Goal: Information Seeking & Learning: Learn about a topic

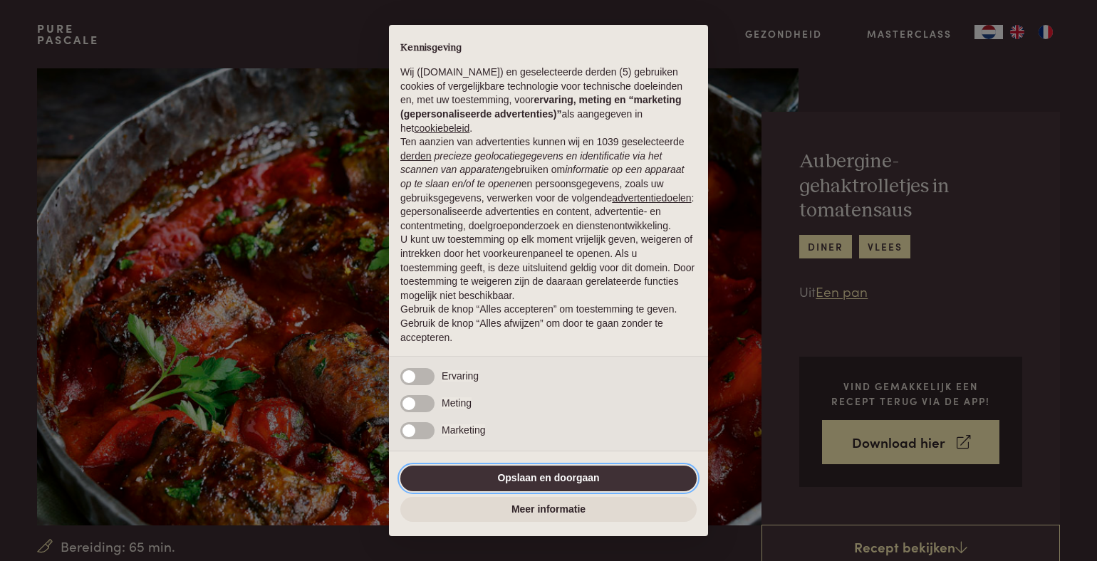
click at [564, 475] on button "Opslaan en doorgaan" at bounding box center [548, 479] width 296 height 26
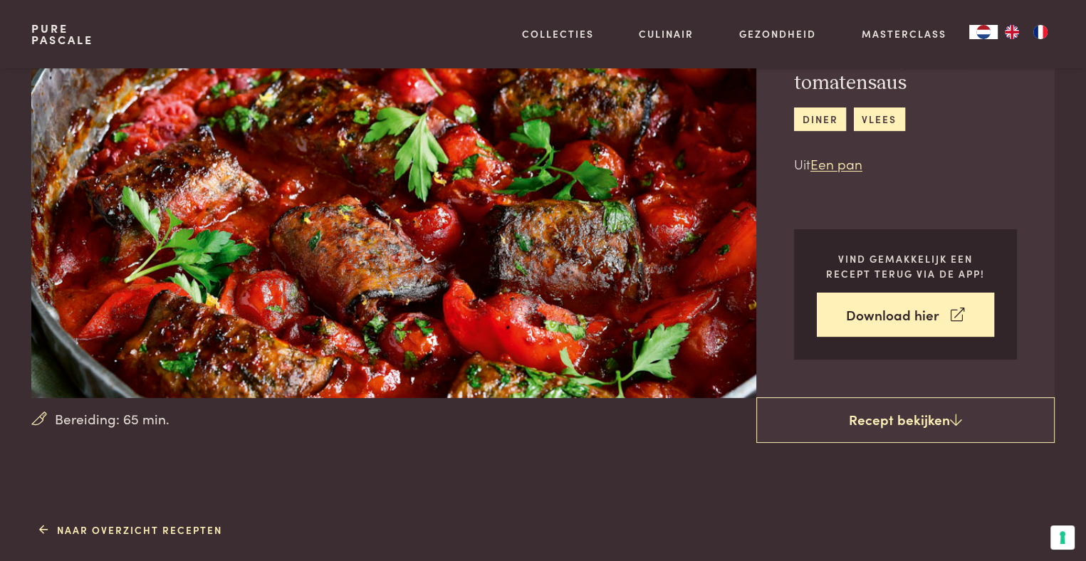
scroll to position [142, 0]
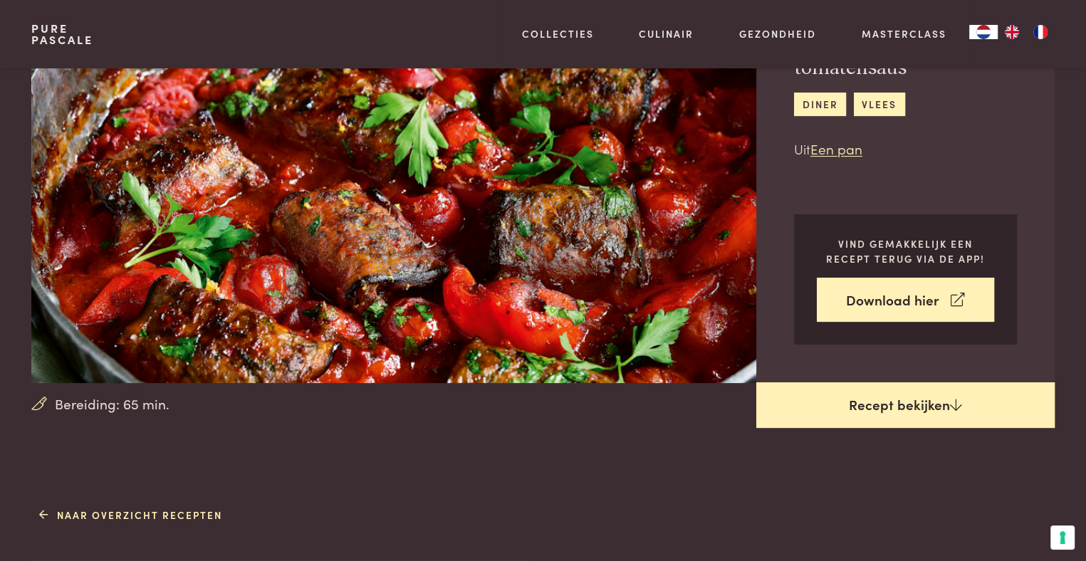
click at [879, 402] on link "Recept bekijken" at bounding box center [905, 405] width 298 height 46
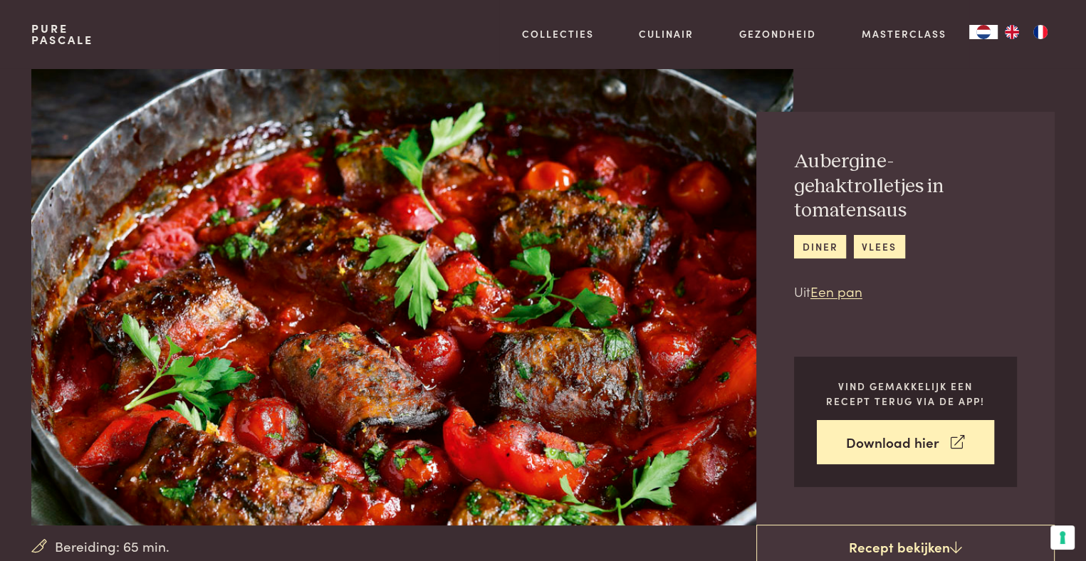
drag, startPoint x: 1018, startPoint y: 469, endPoint x: 52, endPoint y: -24, distance: 1084.8
copy main "Bereiding: 65 min. Aubergine-gehaktrolletjes in tomatensaus diner vlees Uit Een…"
click at [569, 406] on img at bounding box center [411, 296] width 761 height 457
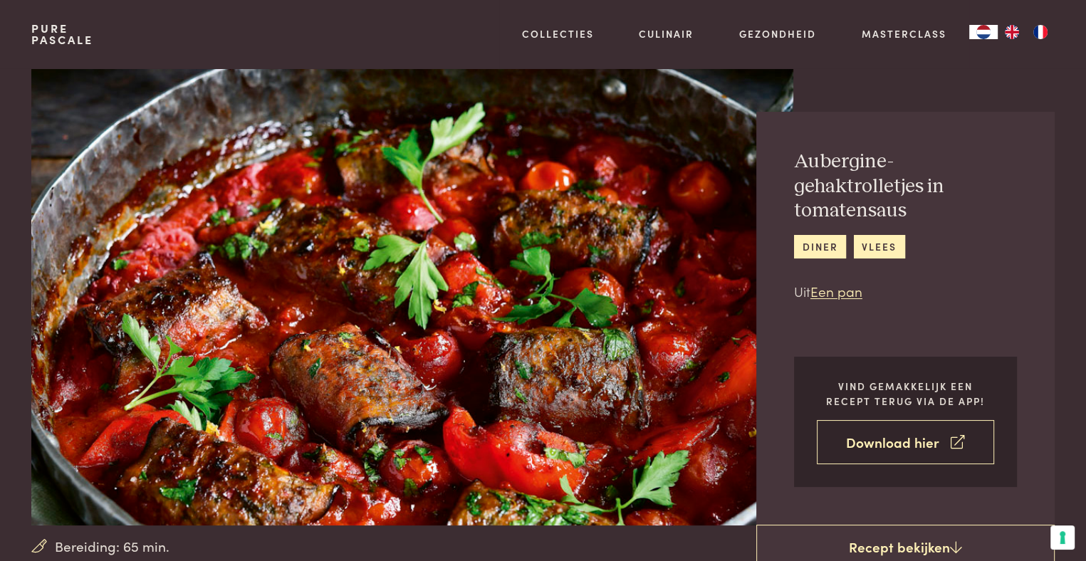
click at [895, 437] on link "Download hier" at bounding box center [905, 442] width 177 height 45
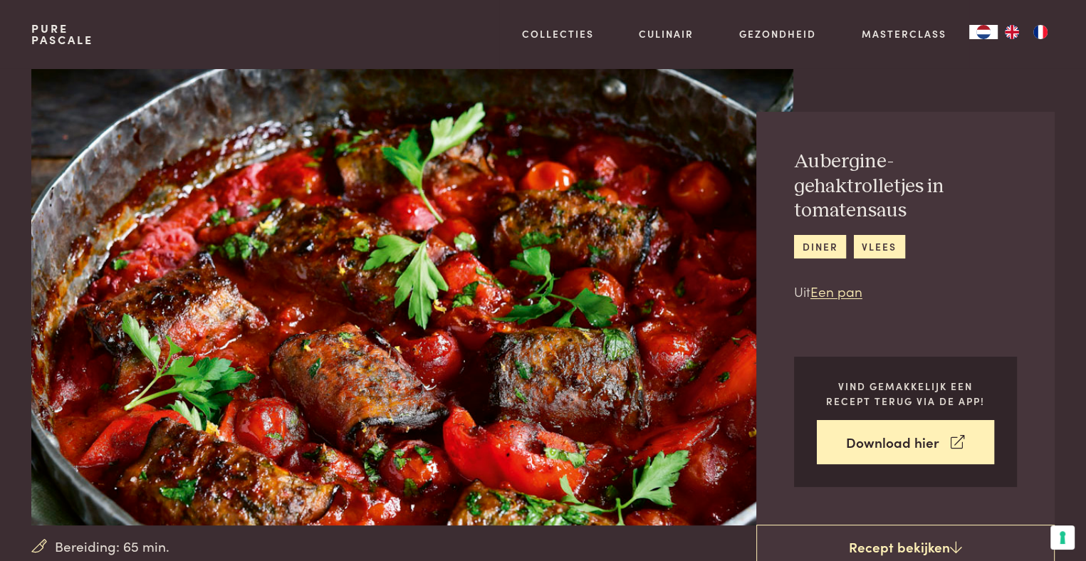
click at [1004, 143] on div "Aubergine-gehaktrolletjes in tomatensaus diner vlees Uit Een pan Vind gemakkeli…" at bounding box center [905, 318] width 298 height 413
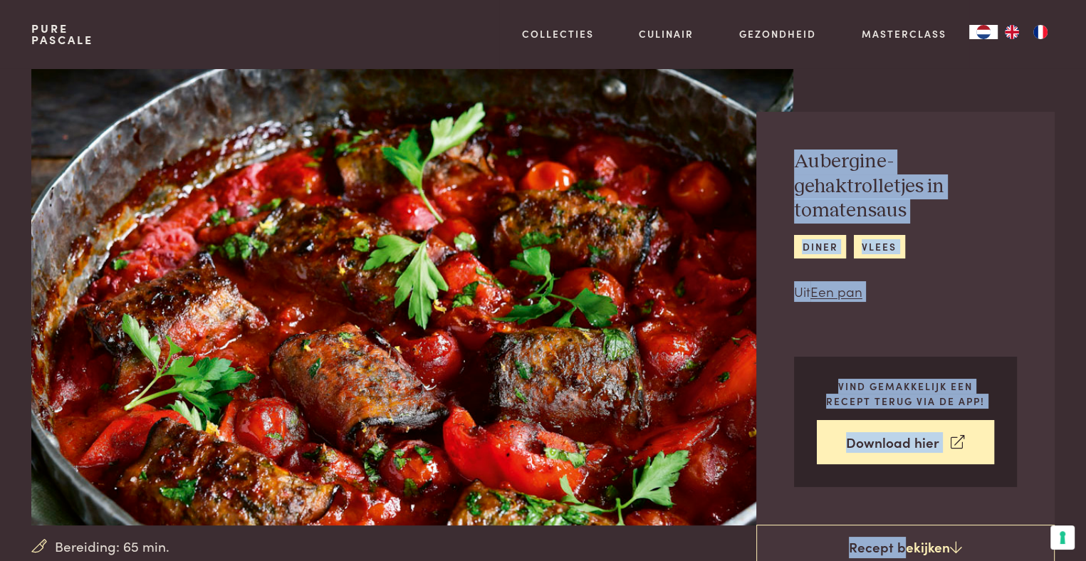
drag, startPoint x: 840, startPoint y: 134, endPoint x: 892, endPoint y: 519, distance: 388.7
click at [902, 538] on div "Aubergine-gehaktrolletjes in tomatensaus diner vlees Uit Een pan Vind gemakkeli…" at bounding box center [905, 341] width 298 height 459
drag, startPoint x: 1030, startPoint y: 189, endPoint x: 78, endPoint y: -65, distance: 984.9
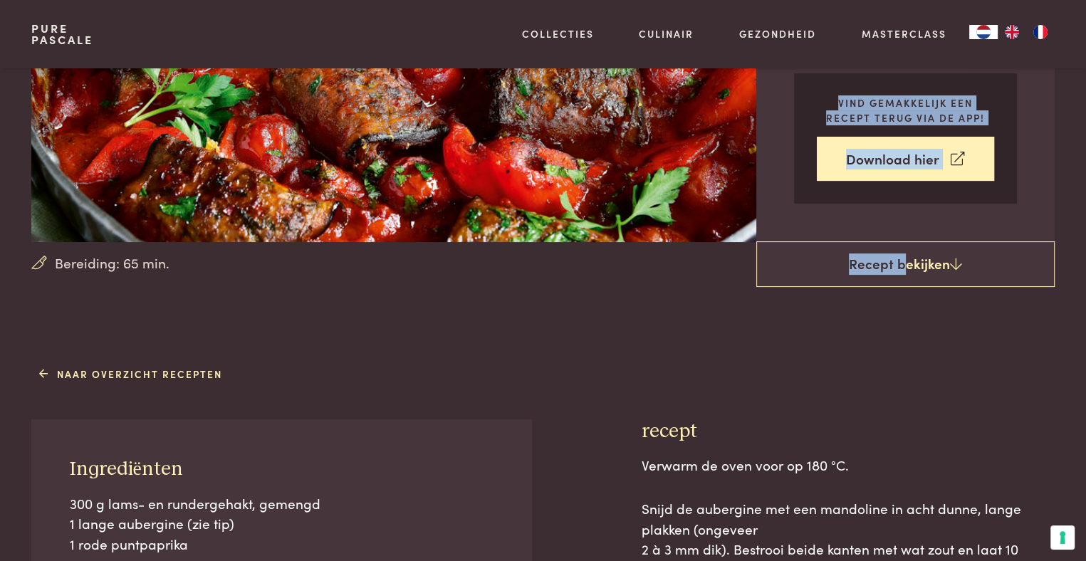
scroll to position [356, 0]
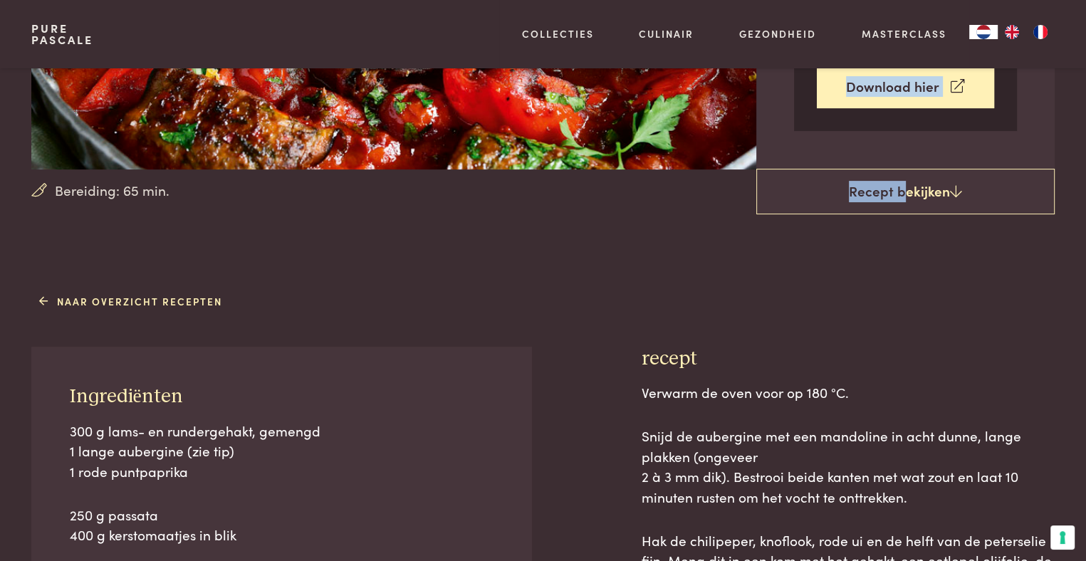
copy main "Bereiding: 65 min. Aubergine-gehaktrolletjes in tomatensaus diner vlees Uit Een…"
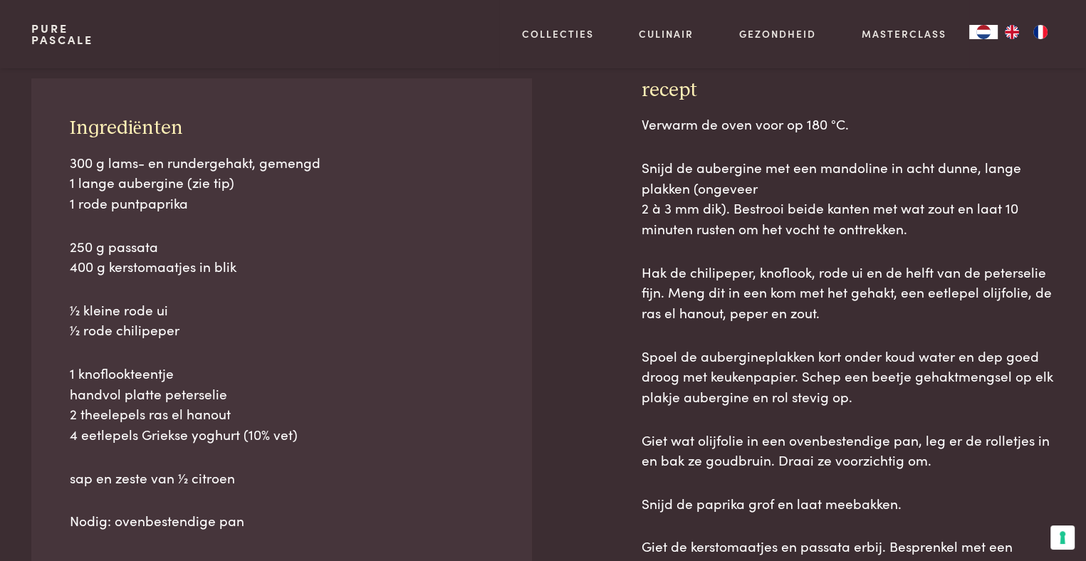
scroll to position [641, 0]
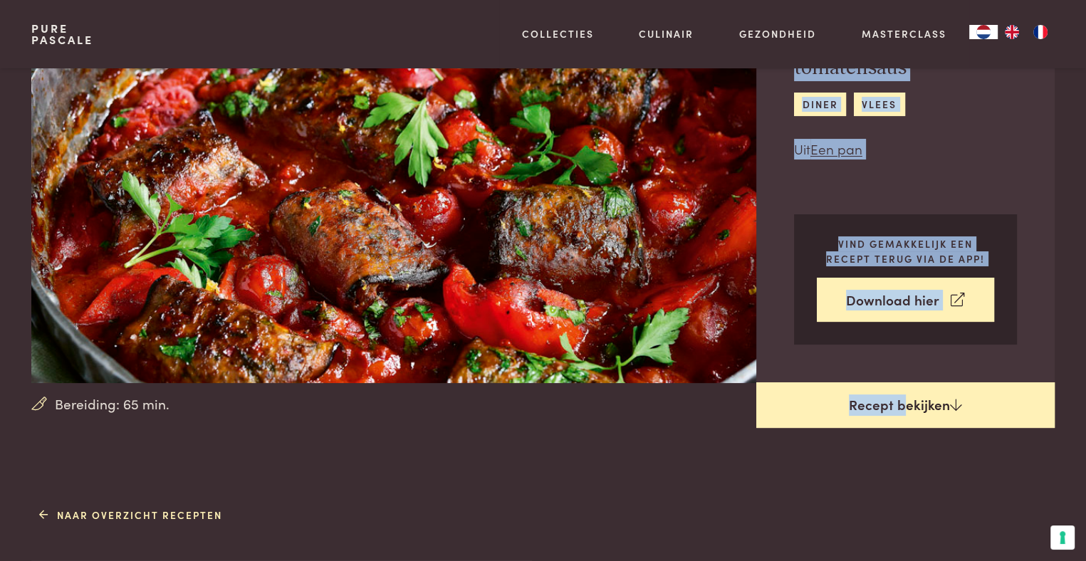
click at [773, 423] on link "Recept bekijken" at bounding box center [905, 405] width 298 height 46
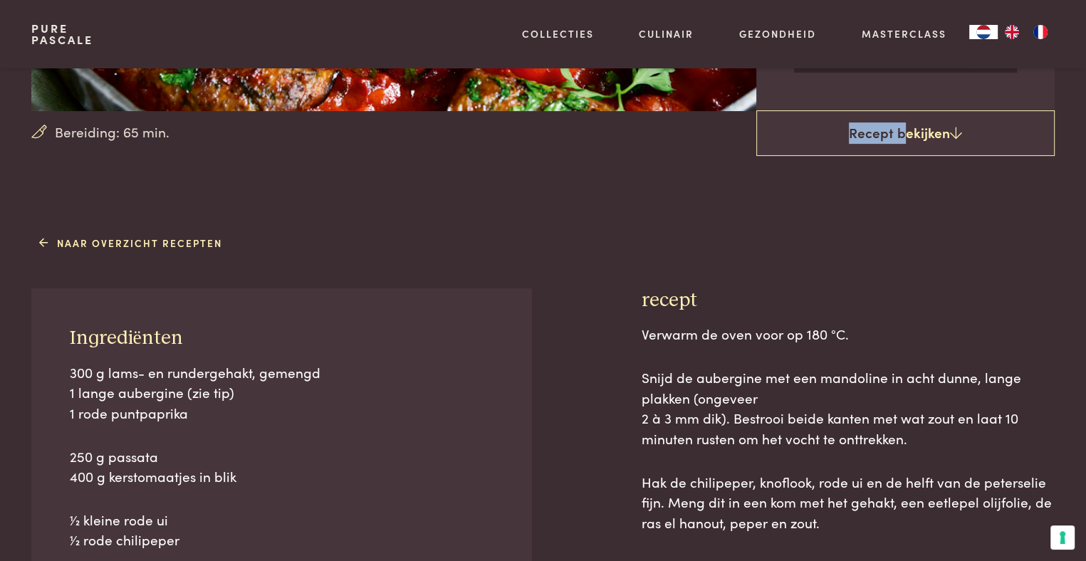
scroll to position [431, 0]
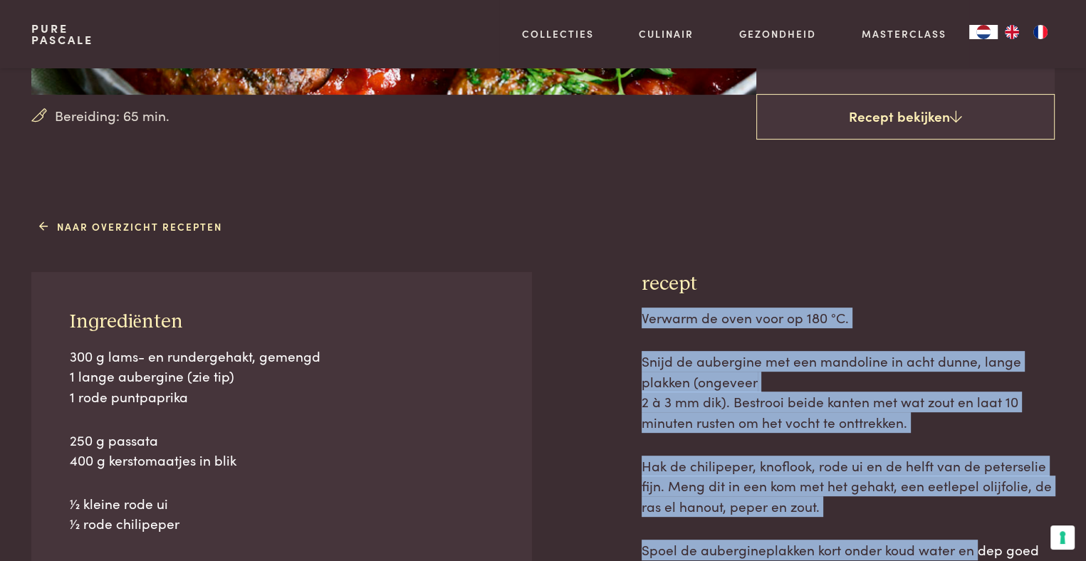
drag, startPoint x: 642, startPoint y: 313, endPoint x: 973, endPoint y: 547, distance: 405.3
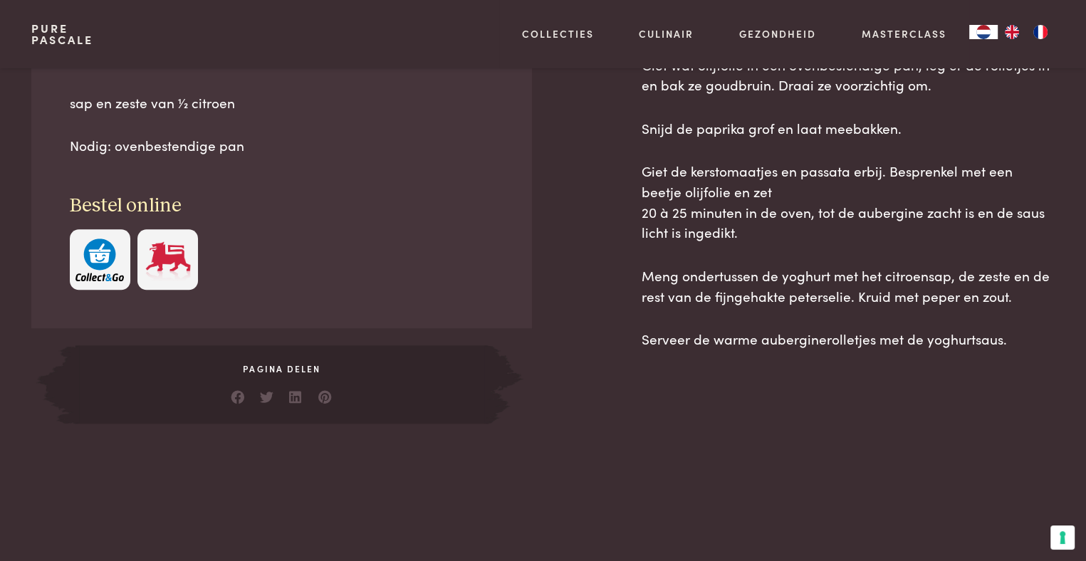
scroll to position [1001, 0]
click at [1003, 340] on span "Serveer de warme auberginerolletjes met de yoghurtsaus." at bounding box center [824, 337] width 365 height 19
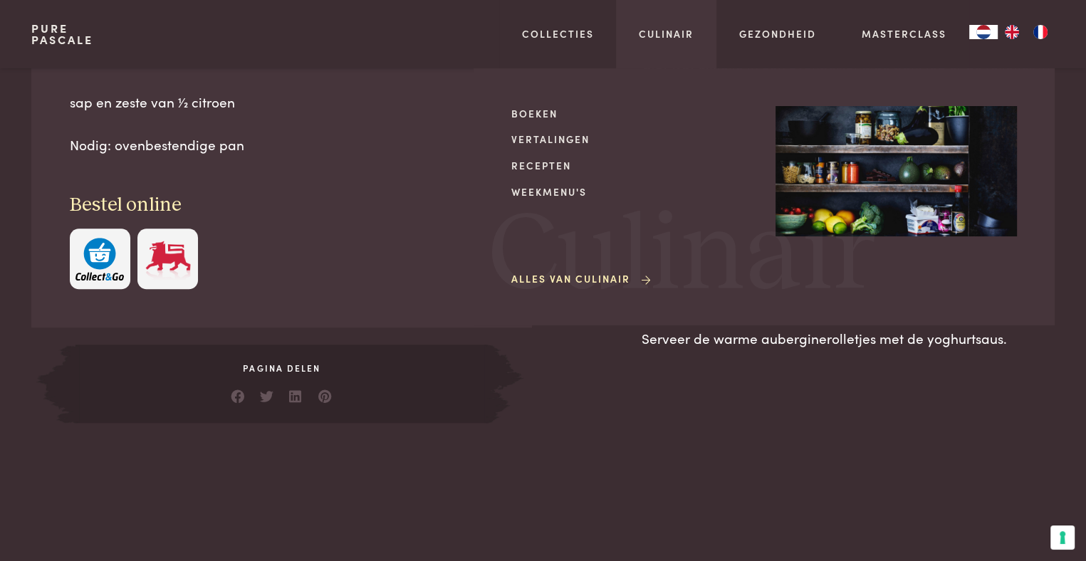
drag, startPoint x: 1003, startPoint y: 338, endPoint x: 706, endPoint y: 156, distance: 347.5
click at [698, 160] on link "Recepten" at bounding box center [631, 165] width 241 height 15
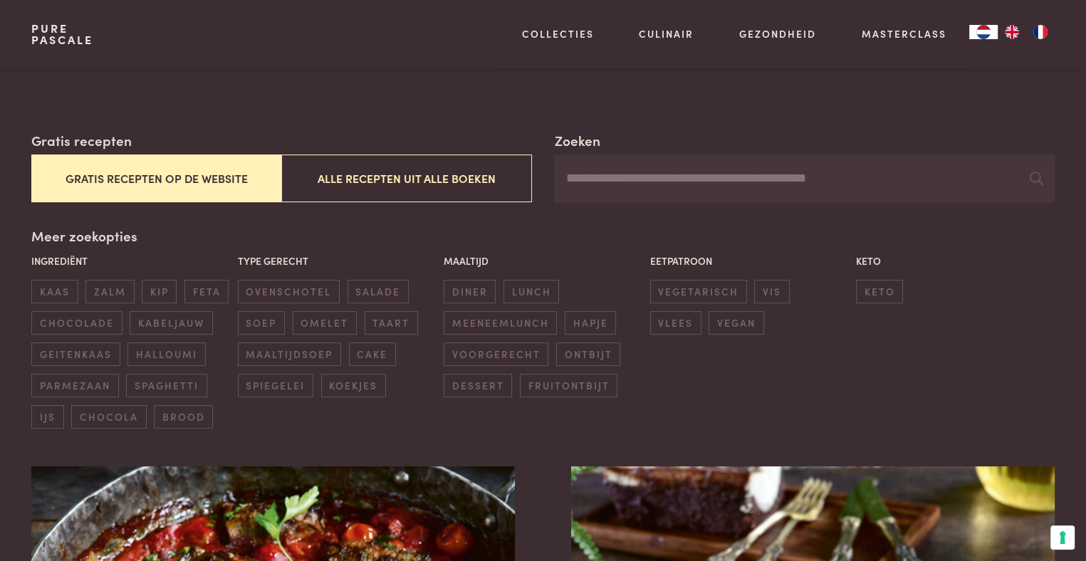
scroll to position [214, 0]
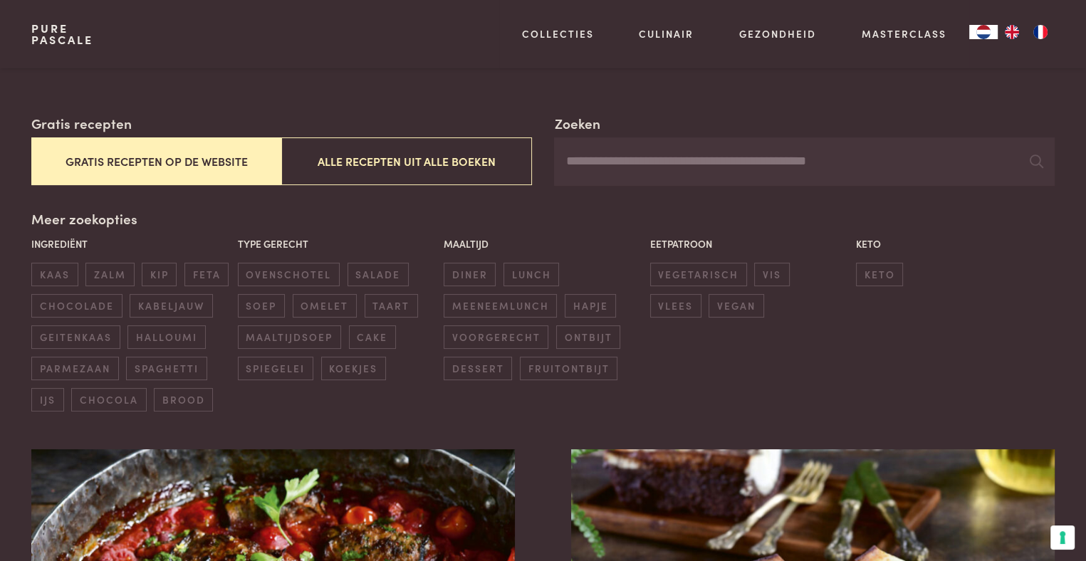
click at [147, 160] on button "Gratis recepten op de website" at bounding box center [156, 161] width 250 height 48
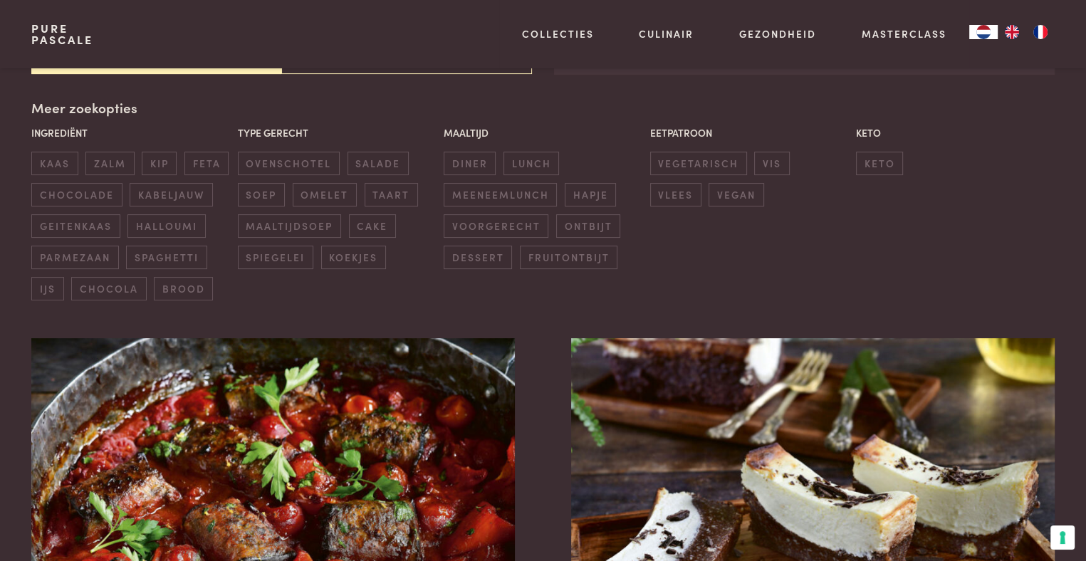
scroll to position [327, 0]
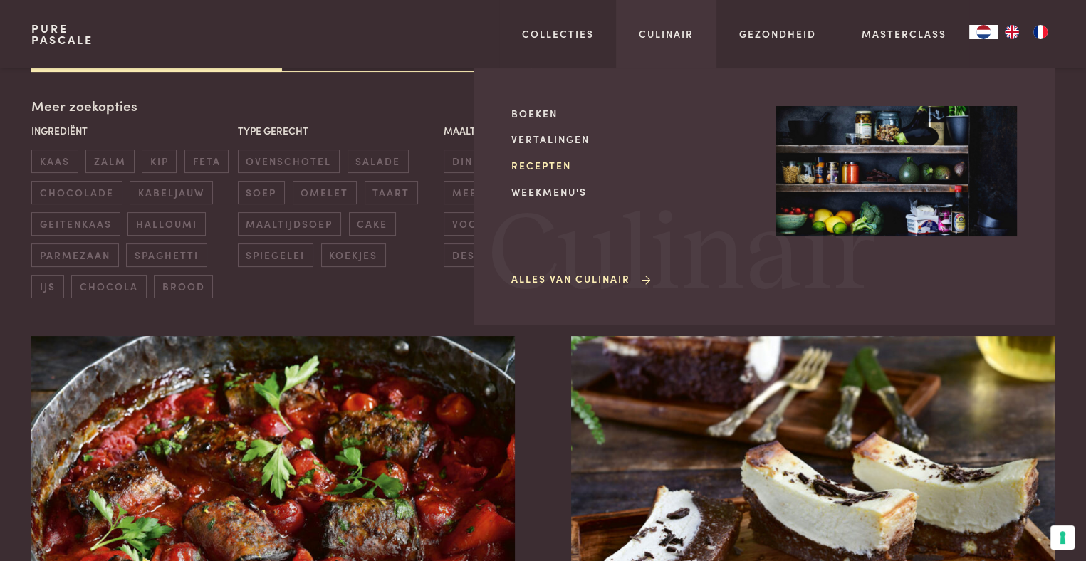
click at [550, 161] on div "Boeken Vertalingen Recepten Weekmenu's Alles van Culinair" at bounding box center [631, 197] width 241 height 182
click at [549, 163] on link "Recepten" at bounding box center [631, 165] width 241 height 15
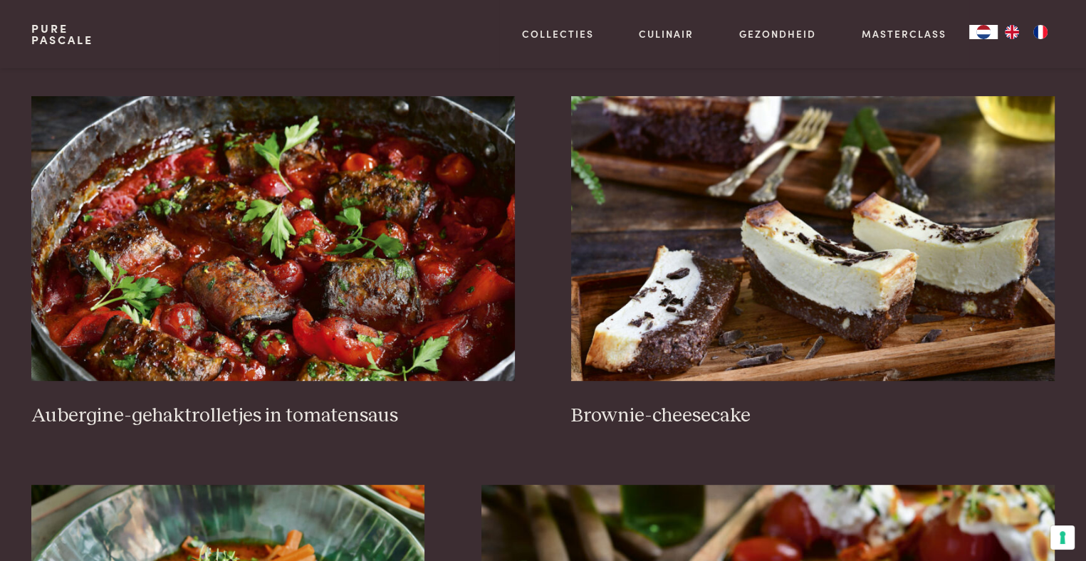
scroll to position [570, 0]
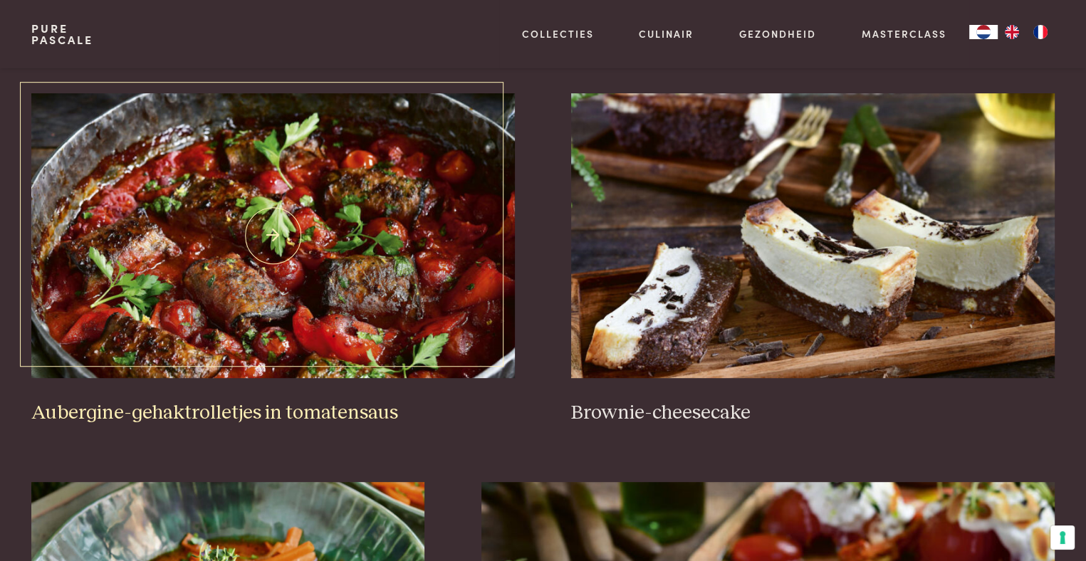
click at [276, 226] on img at bounding box center [272, 235] width 483 height 285
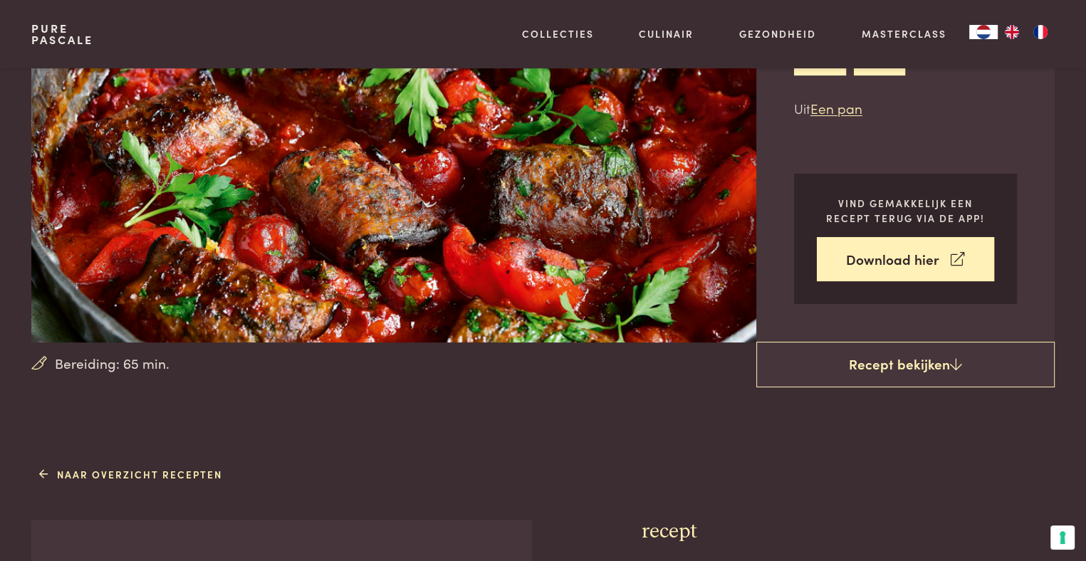
scroll to position [61, 0]
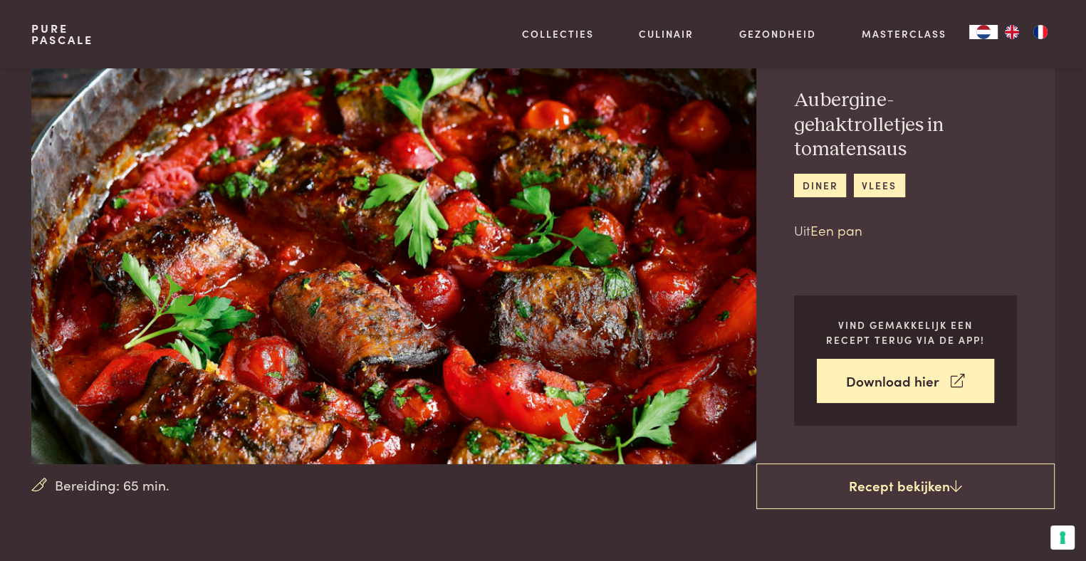
click at [840, 226] on link "Een pan" at bounding box center [836, 229] width 52 height 19
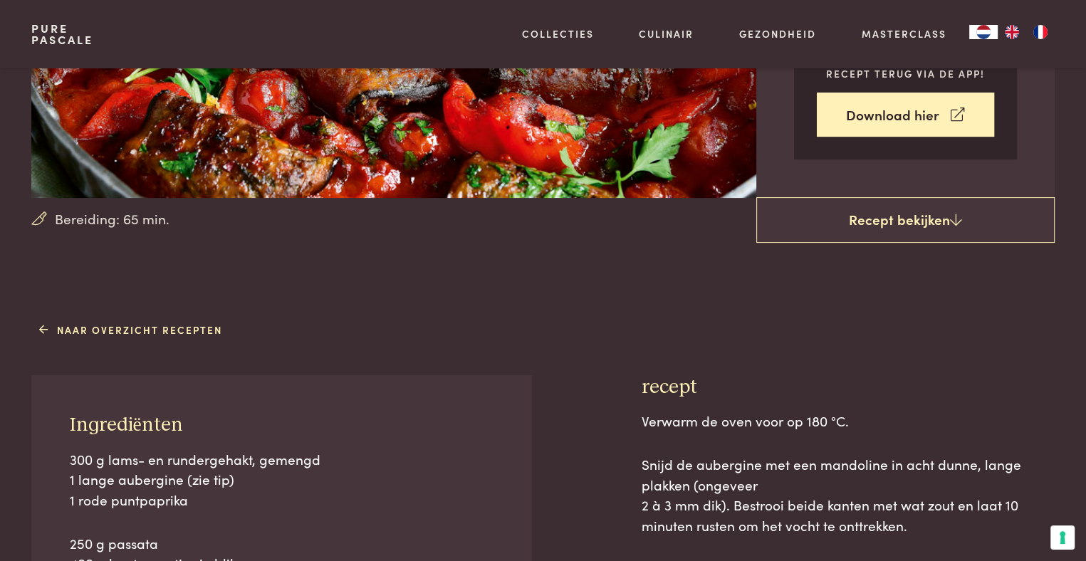
scroll to position [346, 0]
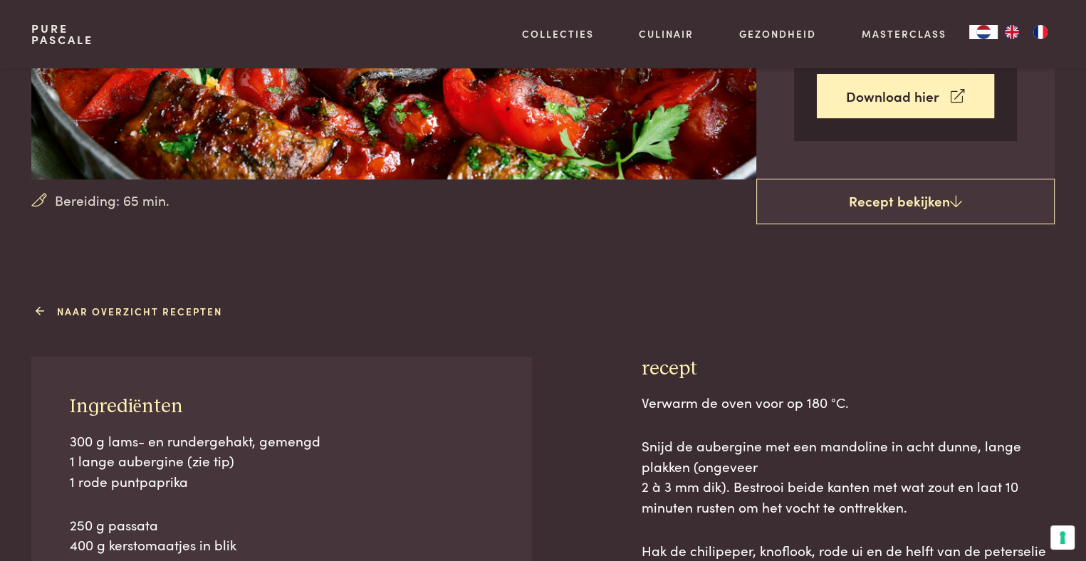
click at [142, 309] on link "Naar overzicht recepten" at bounding box center [130, 311] width 183 height 15
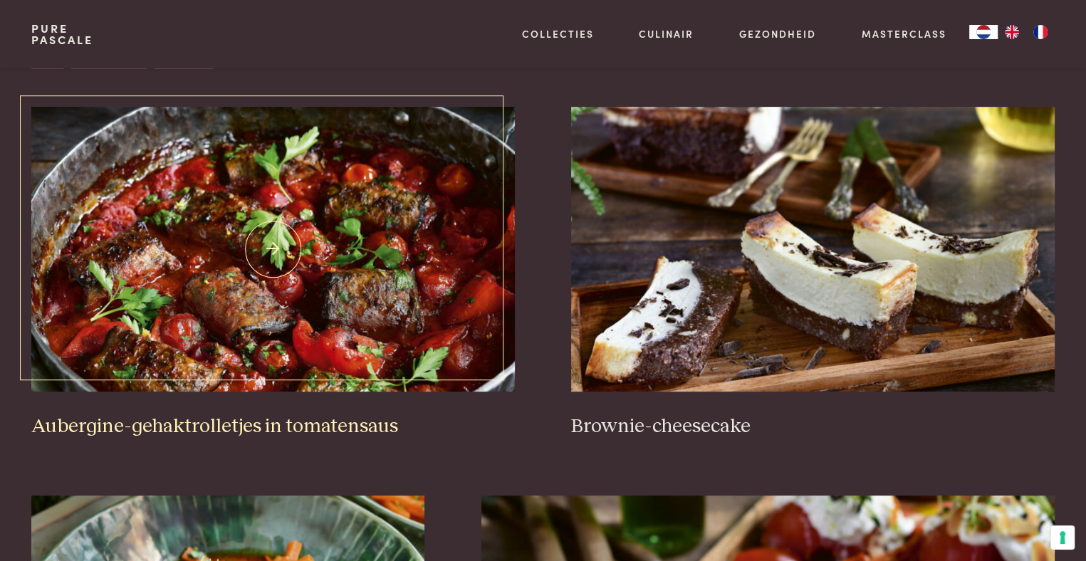
scroll to position [570, 0]
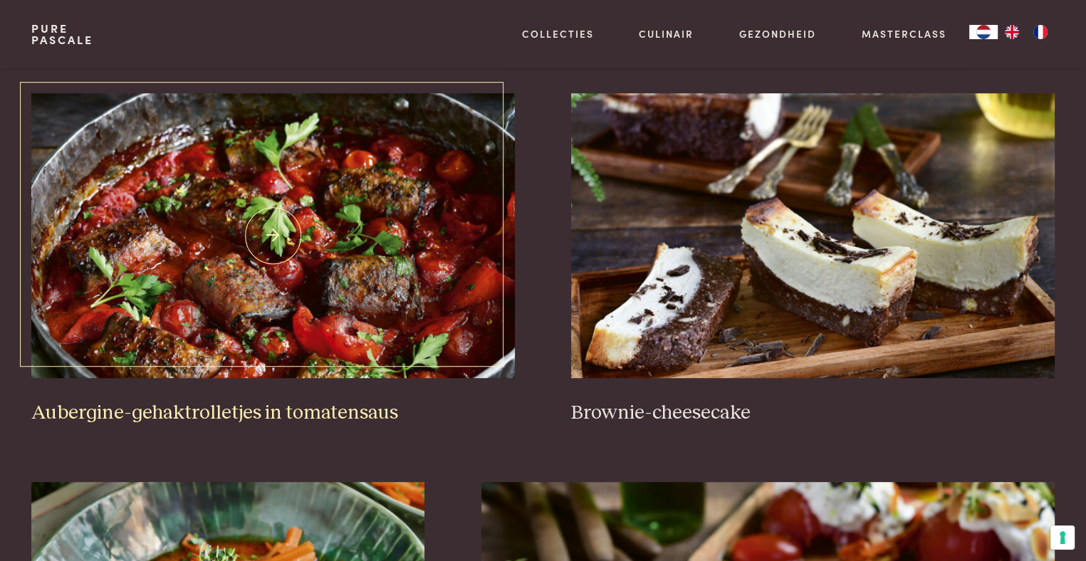
click at [229, 253] on img at bounding box center [272, 235] width 483 height 285
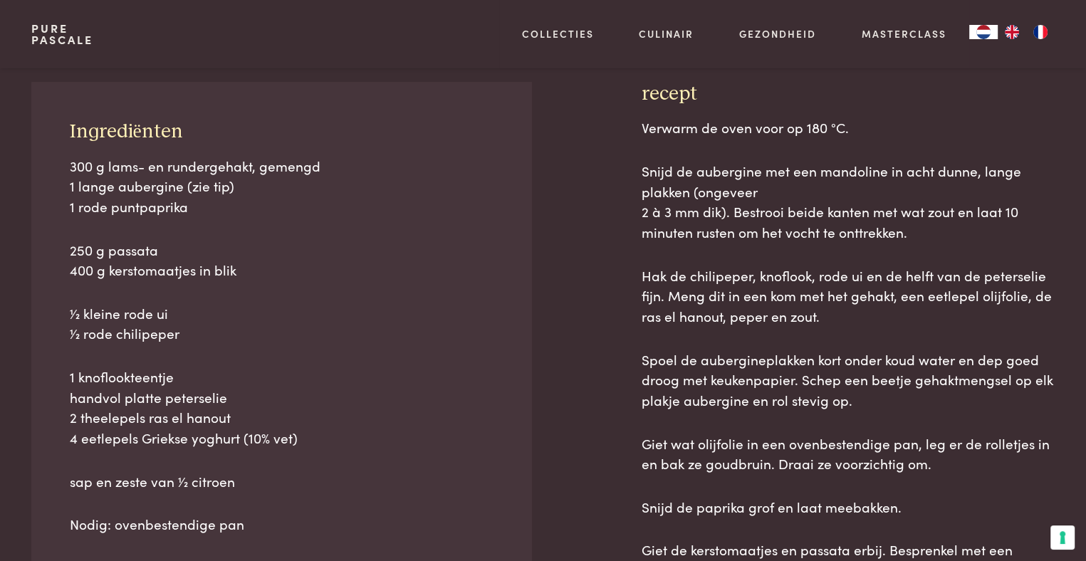
scroll to position [641, 0]
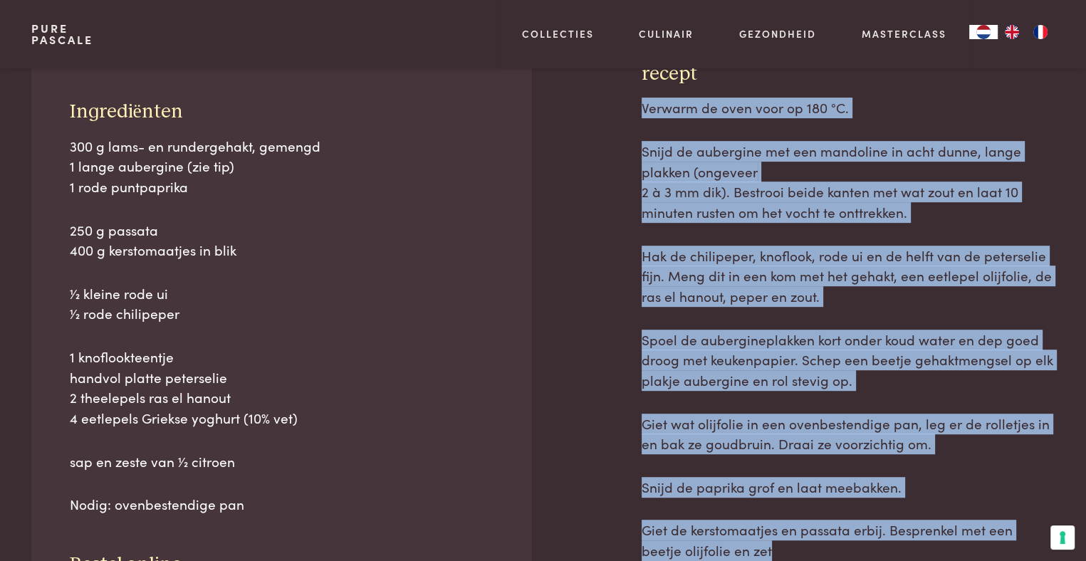
drag, startPoint x: 642, startPoint y: 109, endPoint x: 1048, endPoint y: 547, distance: 597.2
click at [1048, 547] on div "Verwarm de oven voor op 180 °C. Snijd de aubergine met een mandoline in acht du…" at bounding box center [848, 403] width 413 height 610
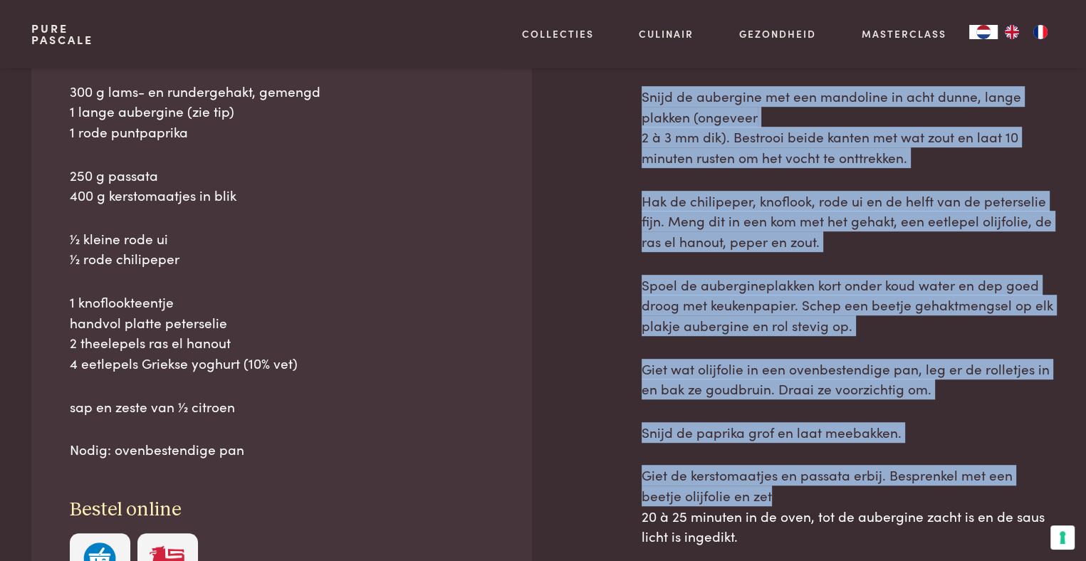
scroll to position [712, 0]
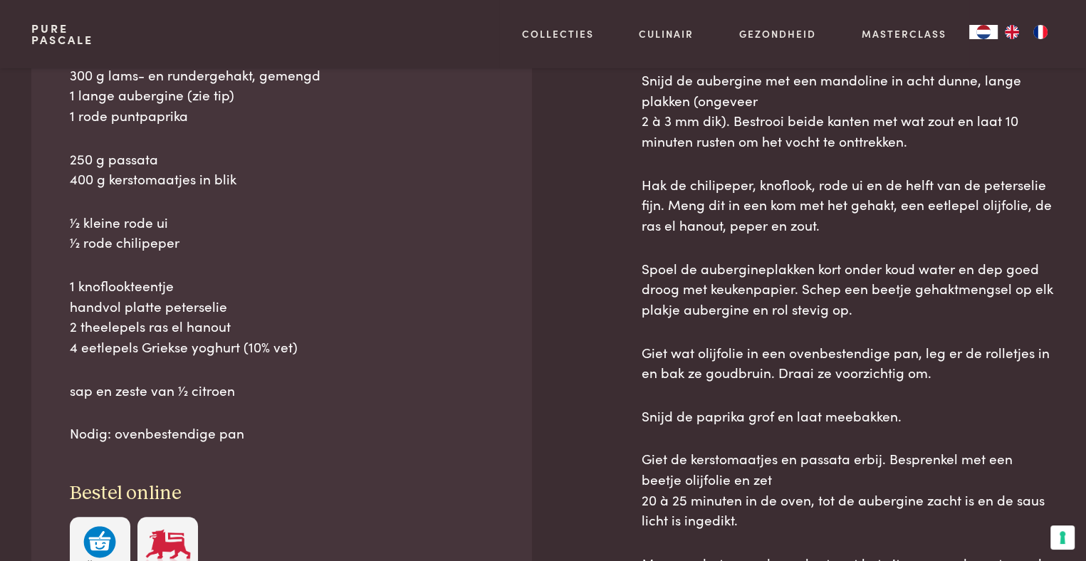
click at [556, 191] on div at bounding box center [586, 351] width 64 height 721
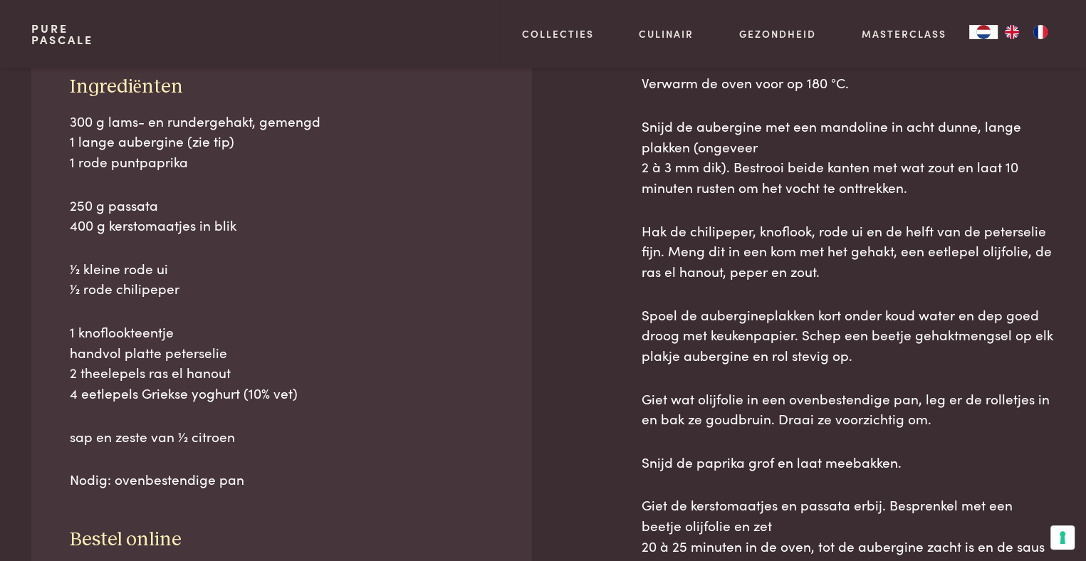
scroll to position [641, 0]
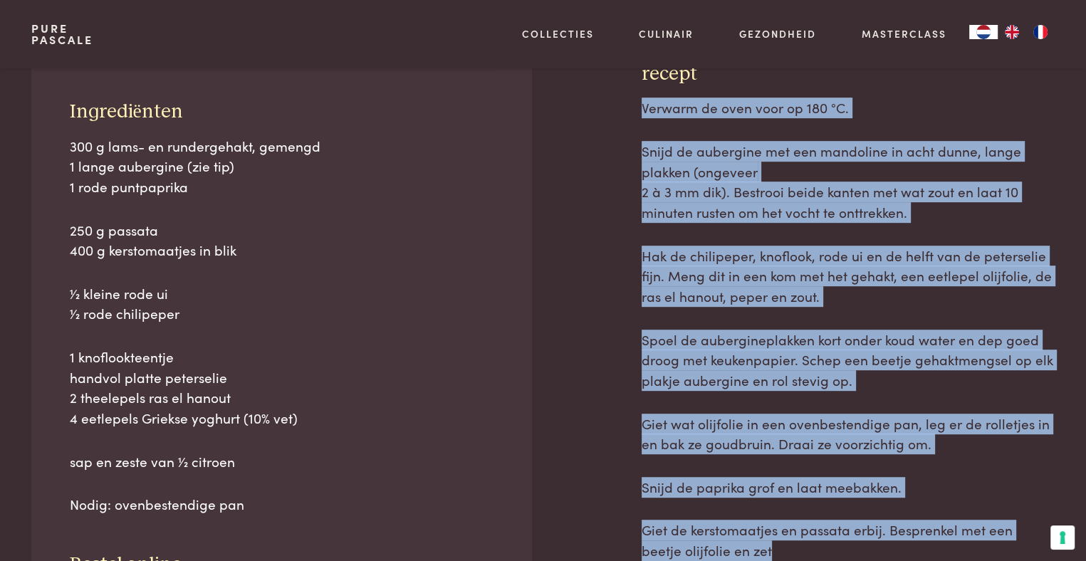
drag, startPoint x: 641, startPoint y: 104, endPoint x: 1026, endPoint y: 547, distance: 586.6
click at [1026, 547] on div "Verwarm de oven voor op 180 °C. Snijd de aubergine met een mandoline in acht du…" at bounding box center [848, 403] width 413 height 610
copy div "Verwarm de oven voor op 180 °C. Snijd de aubergine met een mandoline in acht du…"
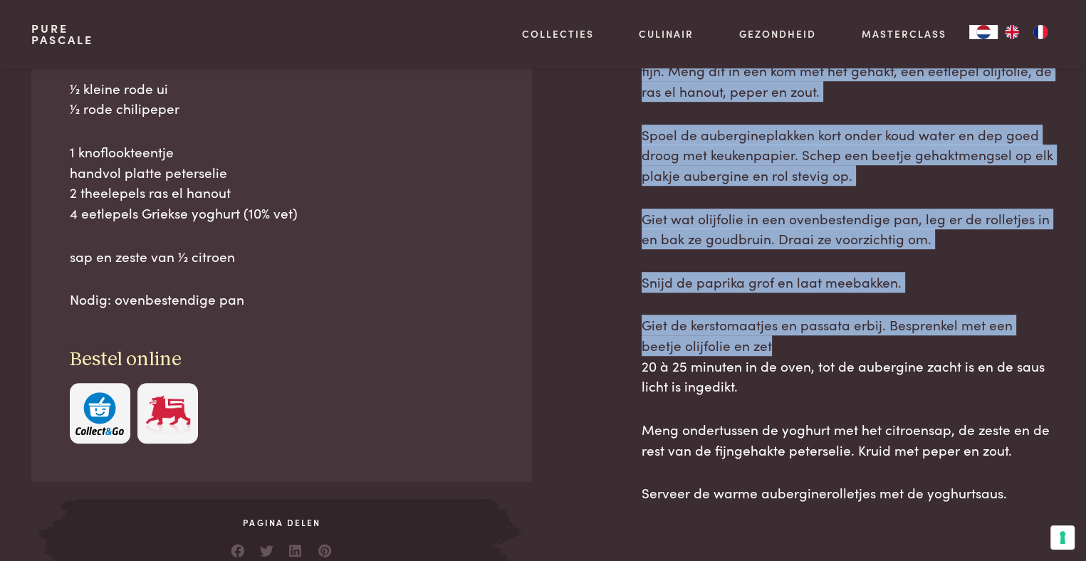
scroll to position [926, 0]
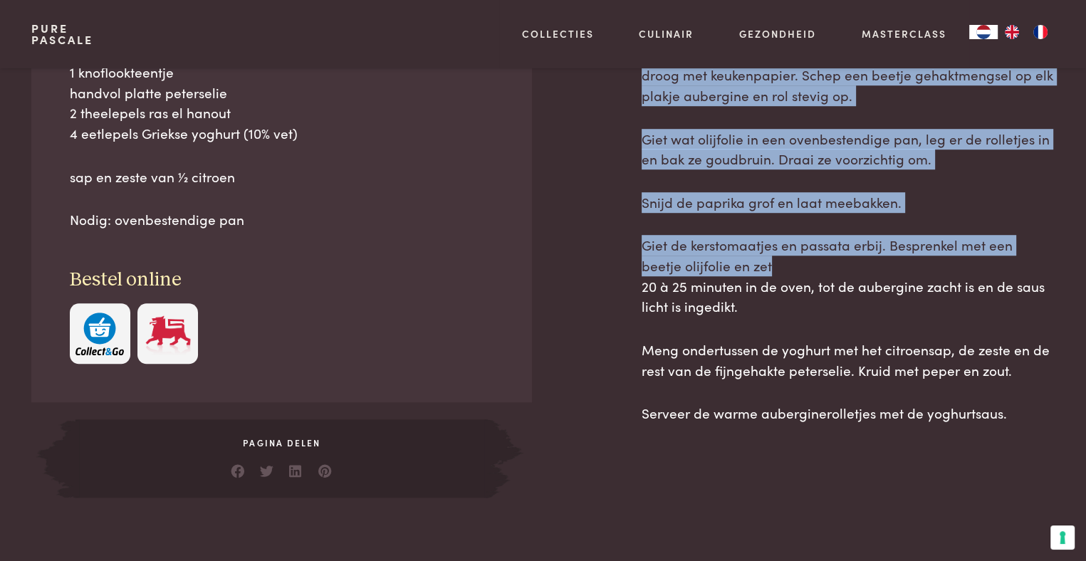
click at [642, 238] on span "Giet de kerstomaatjes en passata erbij. Besprenkel met een beetje olijfolie en …" at bounding box center [827, 255] width 371 height 40
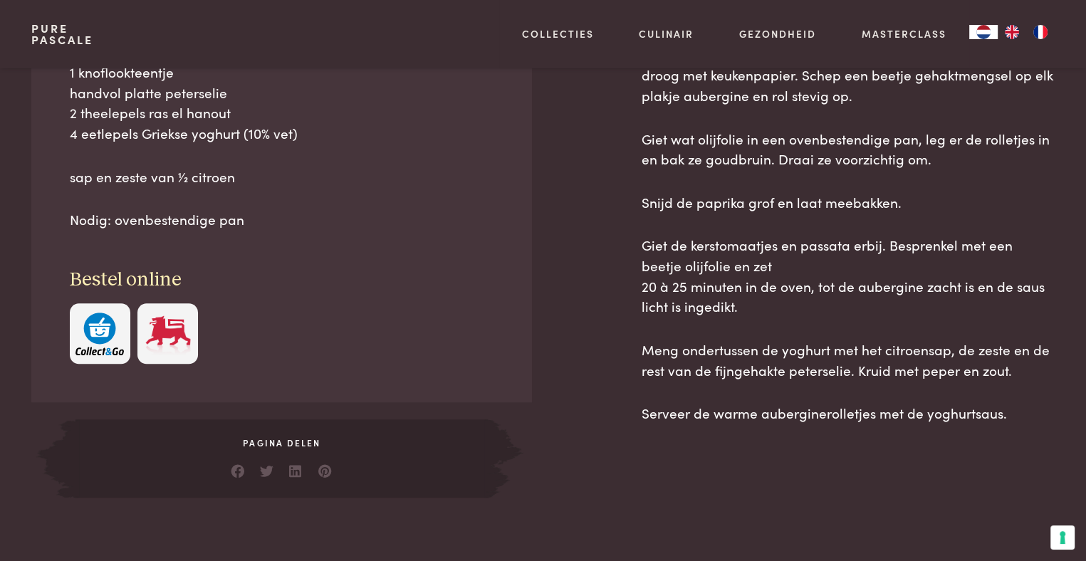
drag, startPoint x: 642, startPoint y: 241, endPoint x: 1005, endPoint y: 405, distance: 398.2
click at [1005, 405] on div "Verwarm de oven voor op 180 °C. Snijd de aubergine met een mandoline in acht du…" at bounding box center [848, 118] width 413 height 610
copy div "Giet de kerstomaatjes en passata erbij. Besprenkel met een beetje olijfolie en …"
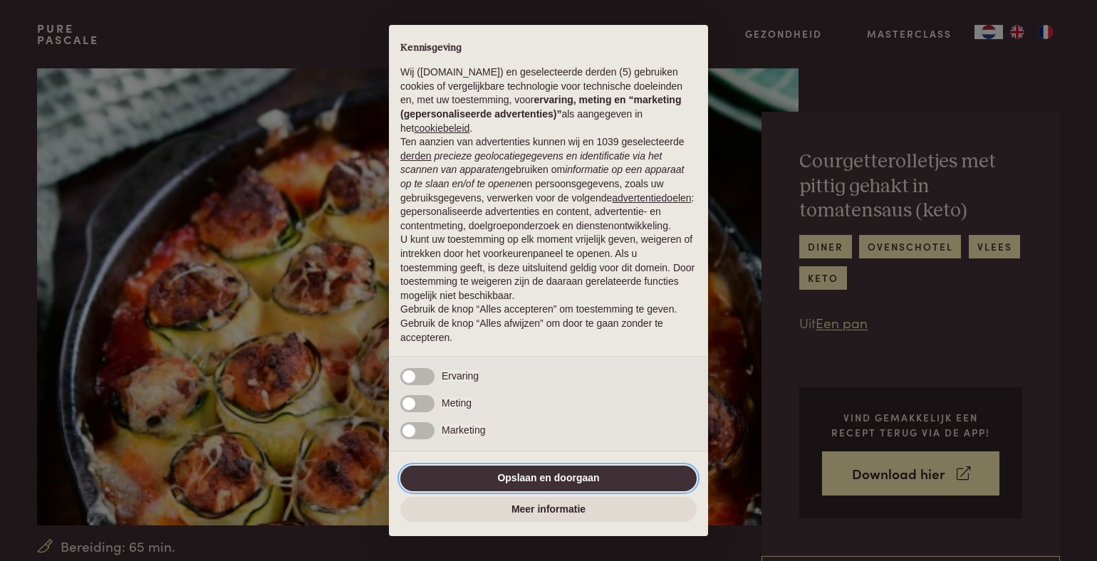
click at [560, 476] on button "Opslaan en doorgaan" at bounding box center [548, 479] width 296 height 26
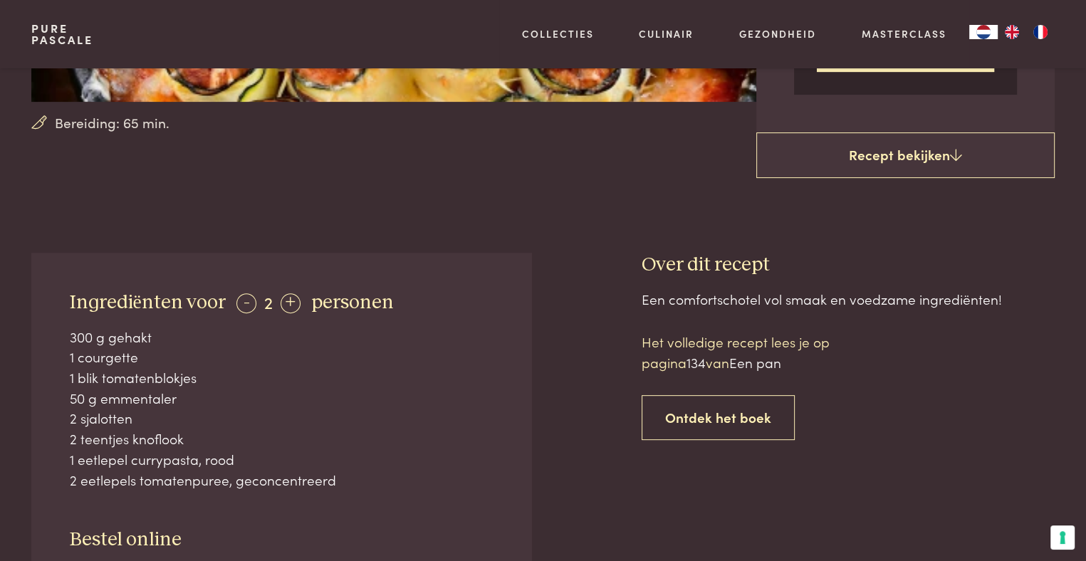
scroll to position [427, 0]
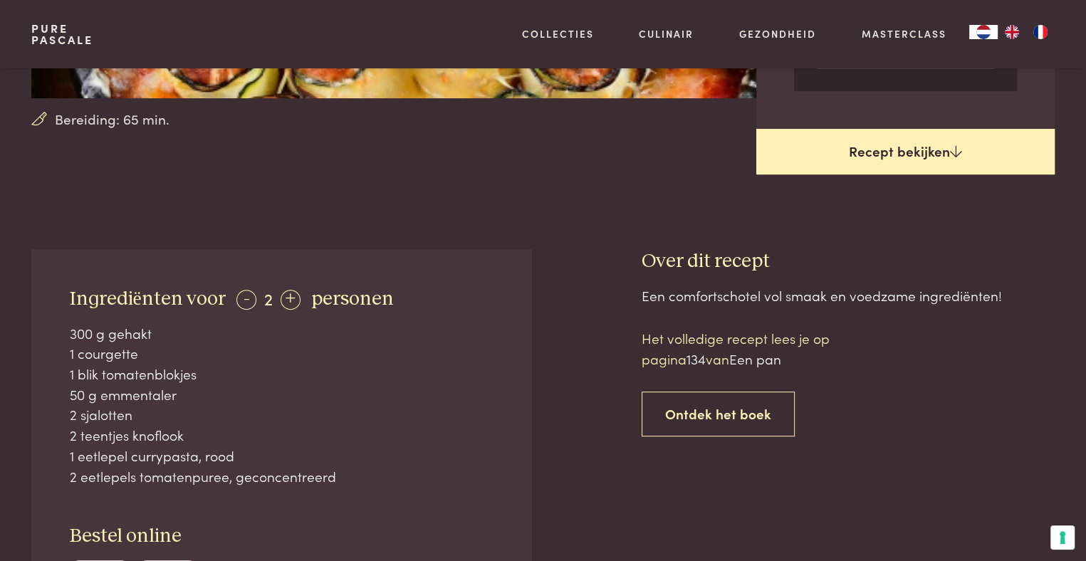
click at [900, 146] on link "Recept bekijken" at bounding box center [905, 152] width 298 height 46
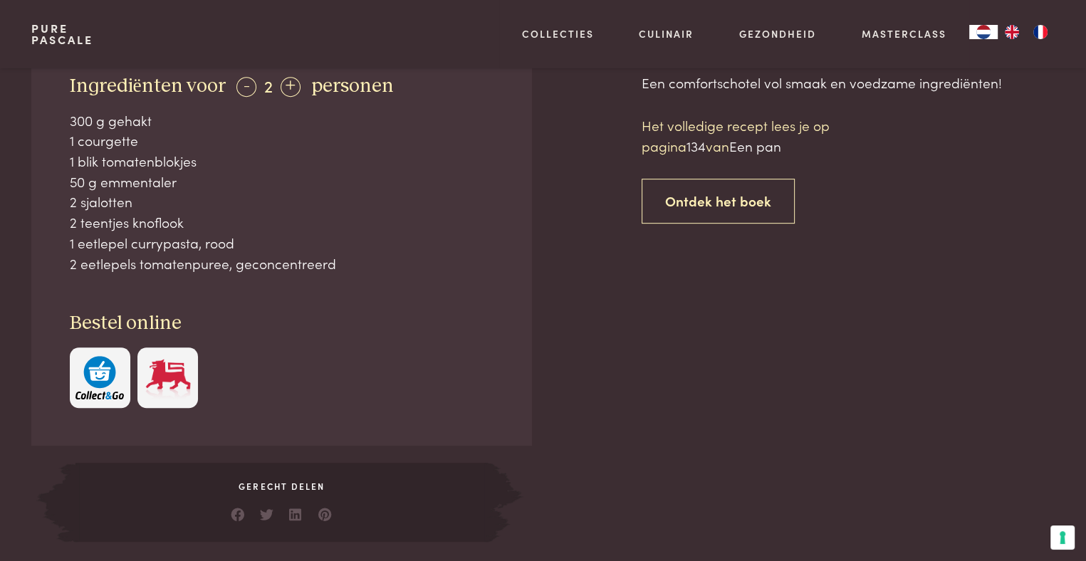
scroll to position [675, 0]
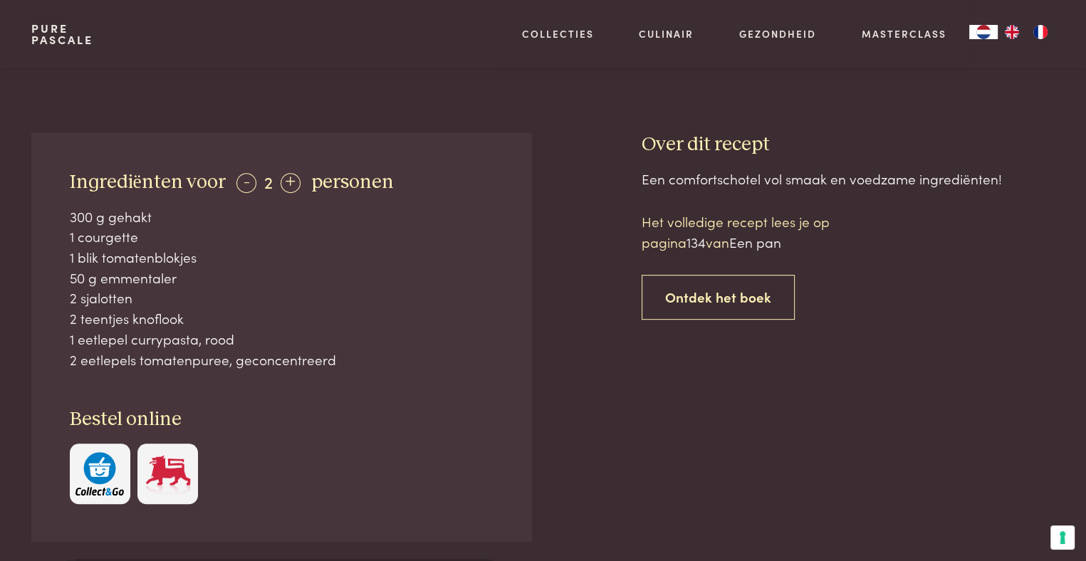
scroll to position [390, 0]
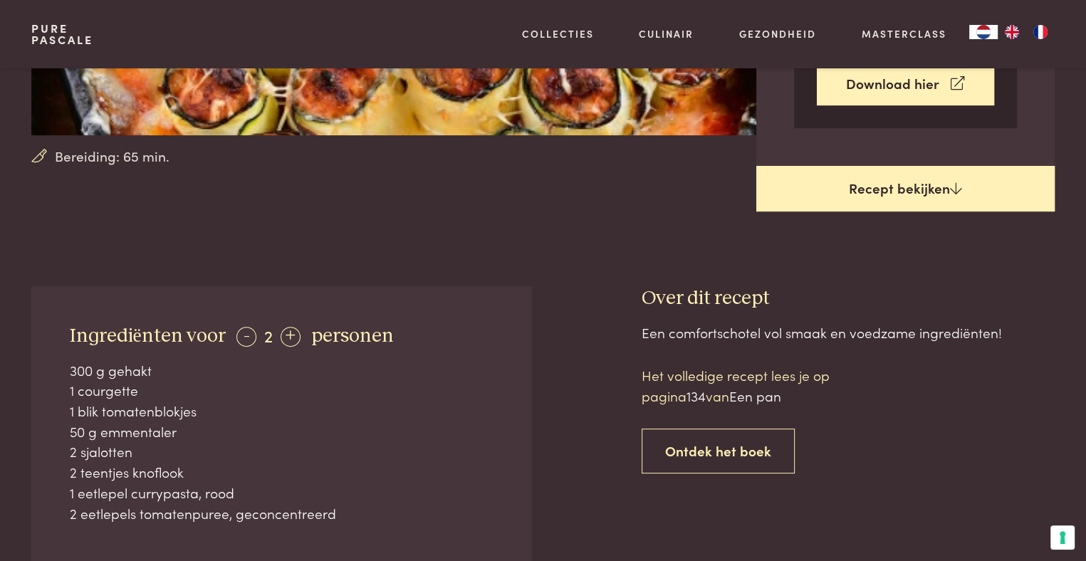
click at [908, 186] on link "Recept bekijken" at bounding box center [905, 189] width 298 height 46
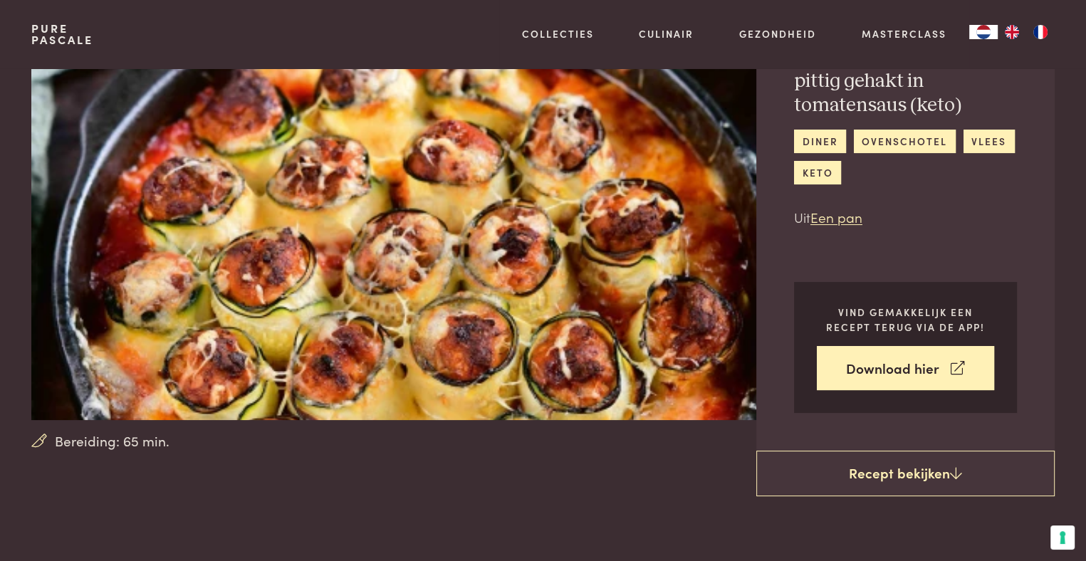
scroll to position [0, 0]
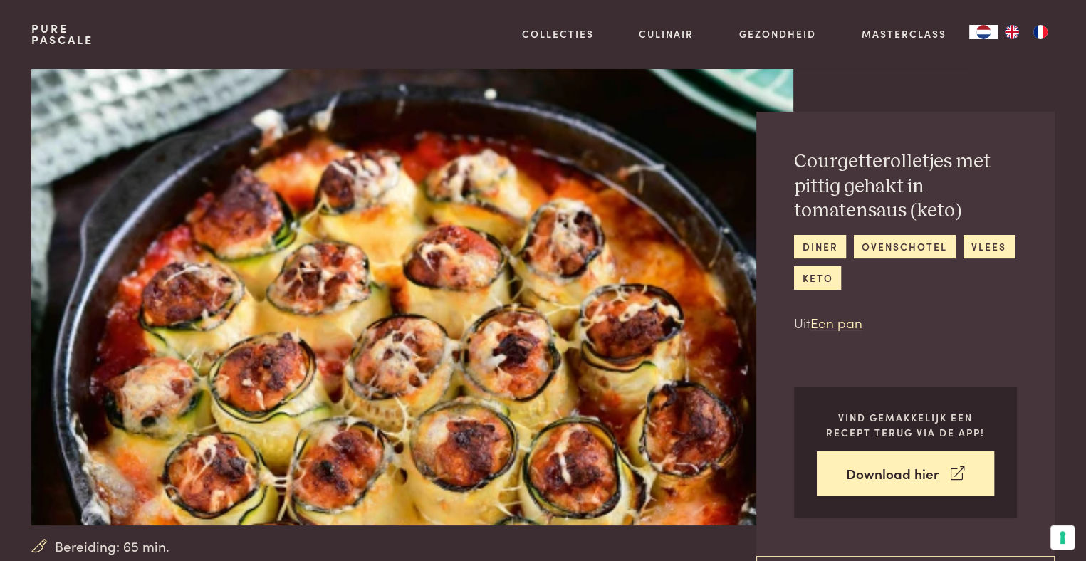
scroll to position [675, 0]
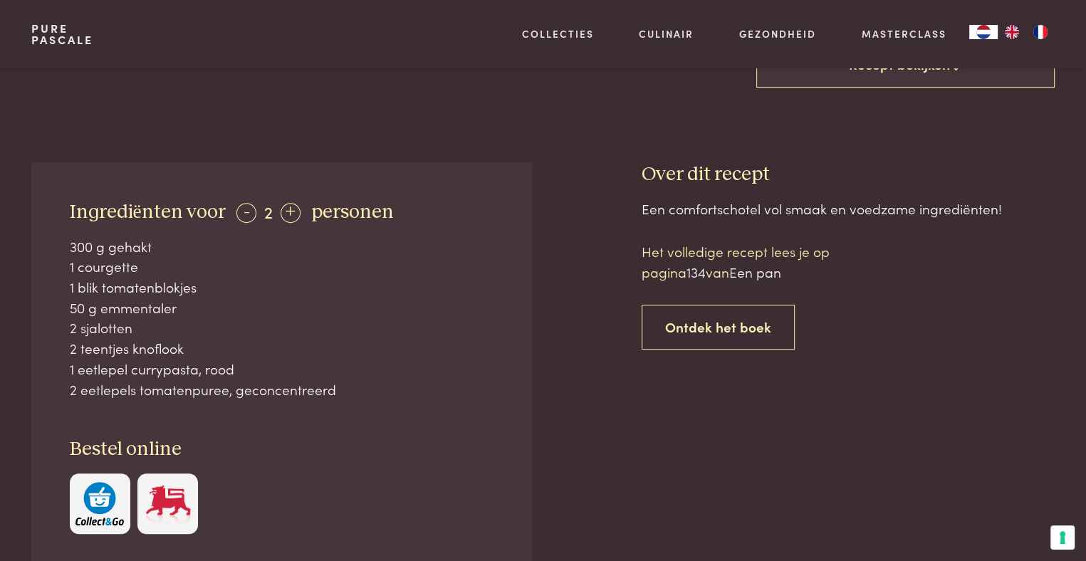
scroll to position [570, 0]
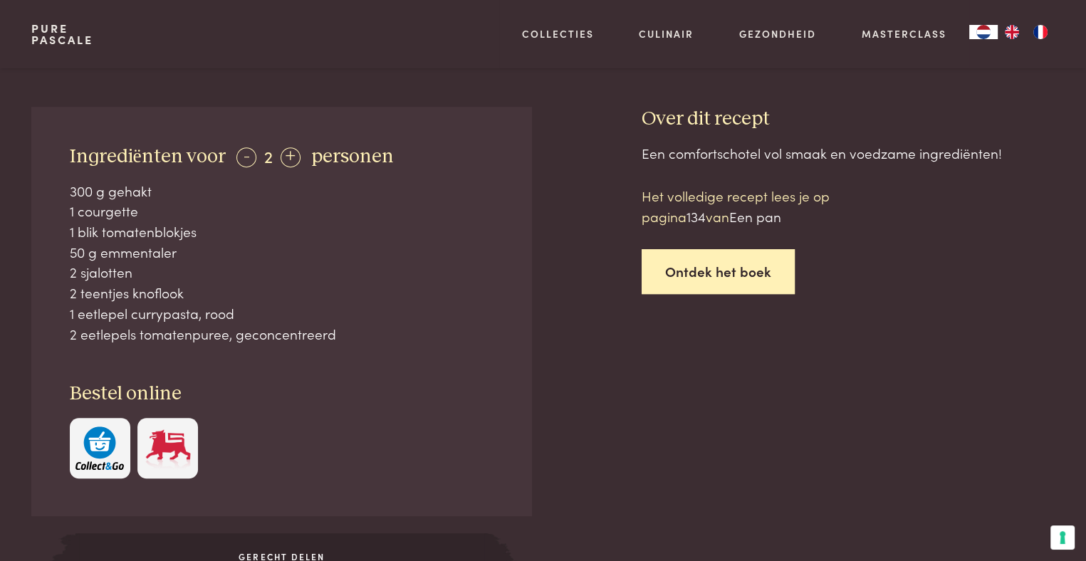
click at [714, 266] on link "Ontdek het boek" at bounding box center [718, 271] width 153 height 45
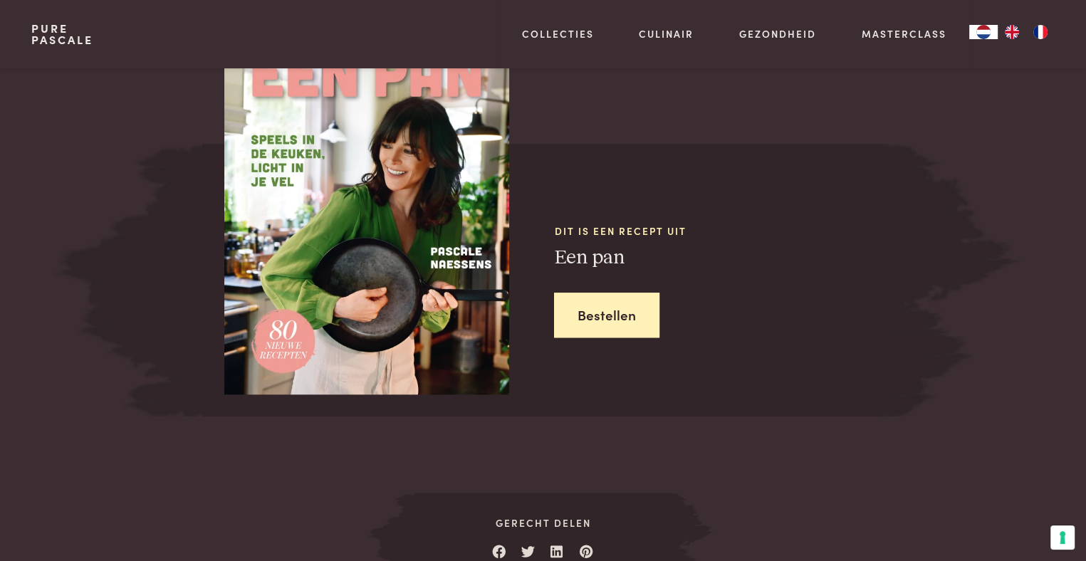
scroll to position [1333, 0]
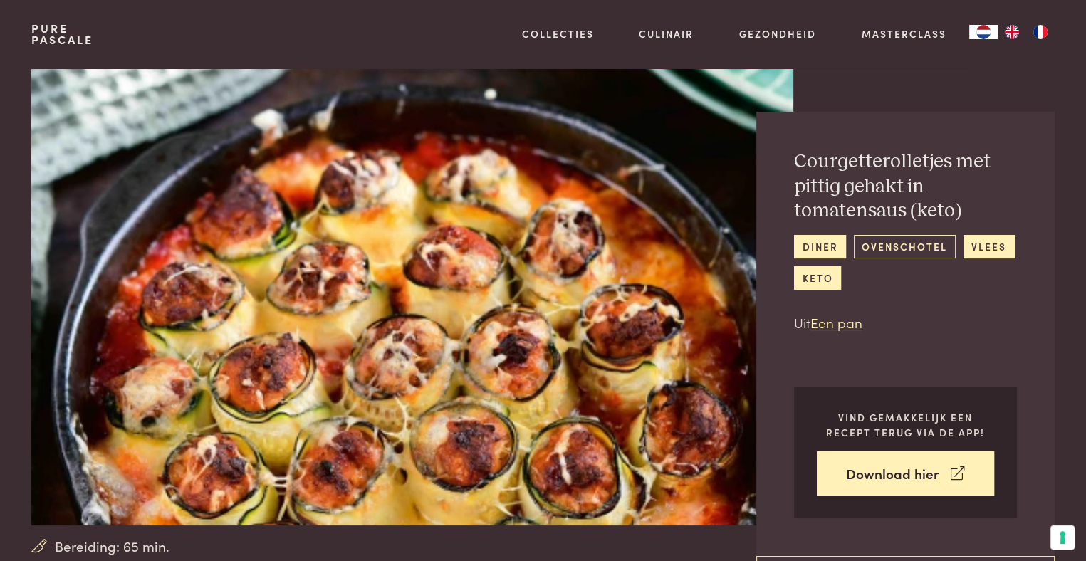
click at [912, 245] on link "ovenschotel" at bounding box center [905, 247] width 102 height 24
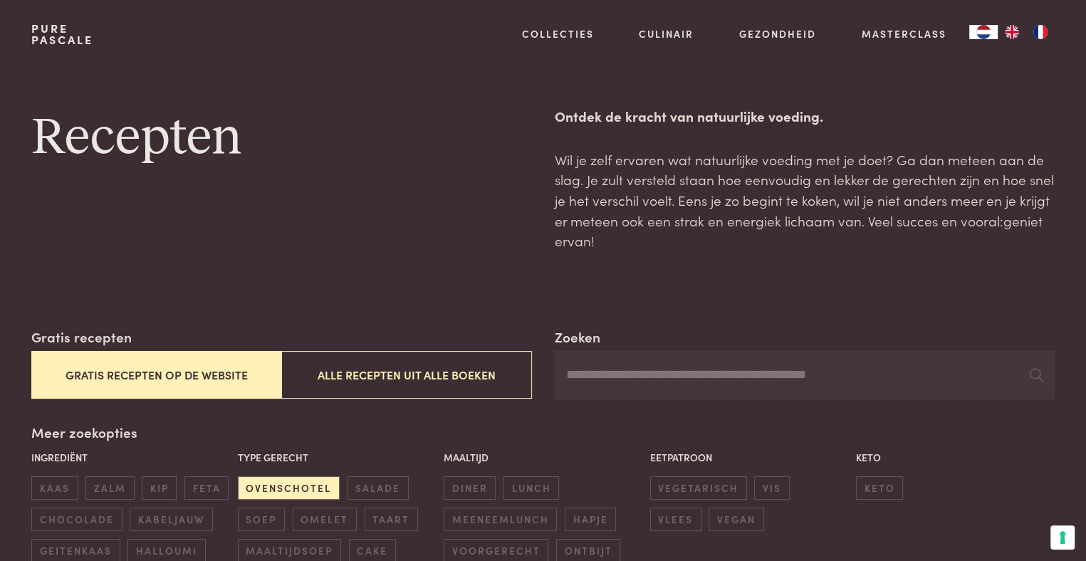
click at [140, 370] on button "Gratis recepten op de website" at bounding box center [156, 375] width 250 height 48
click at [572, 376] on input "Zoeken" at bounding box center [804, 375] width 500 height 48
type input "**********"
click at [692, 372] on input "**********" at bounding box center [804, 375] width 500 height 48
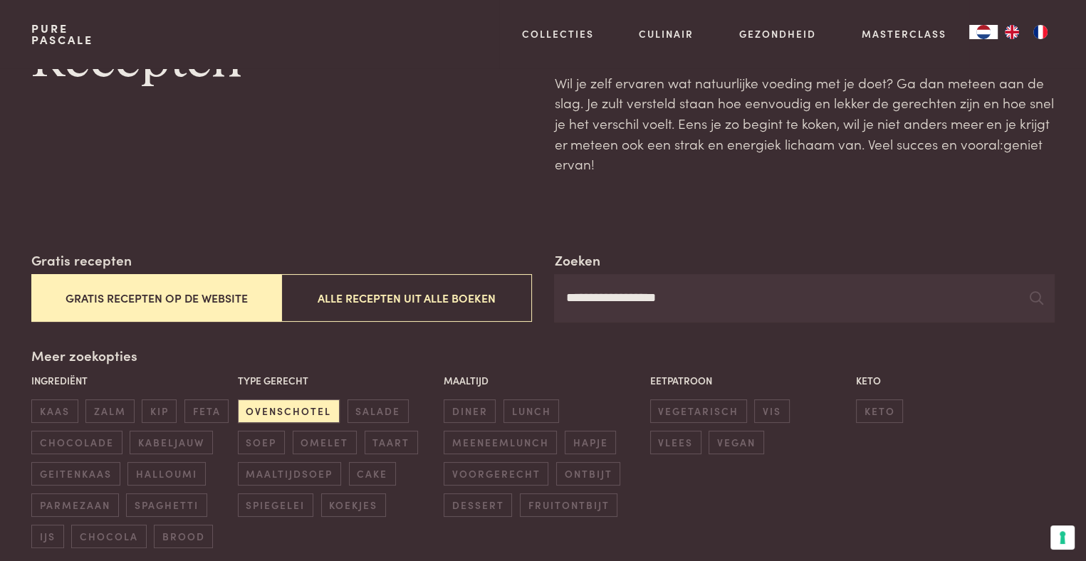
scroll to position [214, 0]
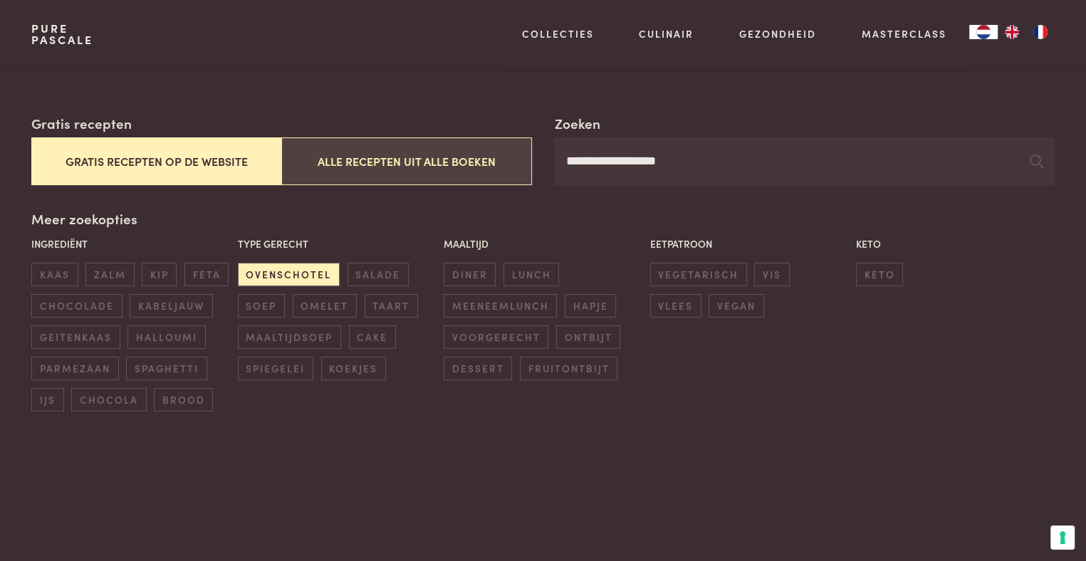
click at [385, 159] on button "Alle recepten uit alle boeken" at bounding box center [406, 161] width 250 height 48
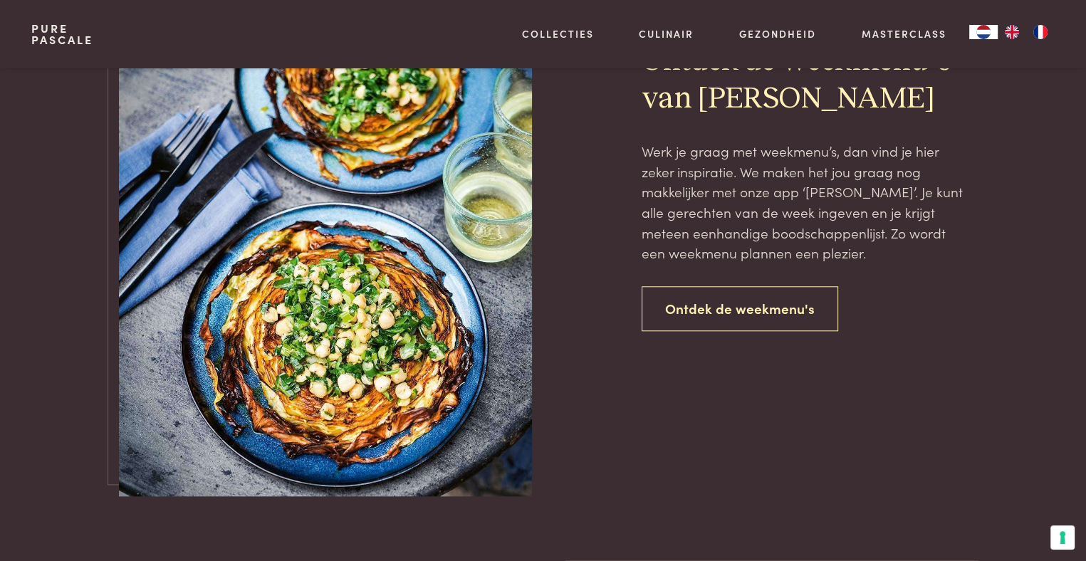
scroll to position [1395, 0]
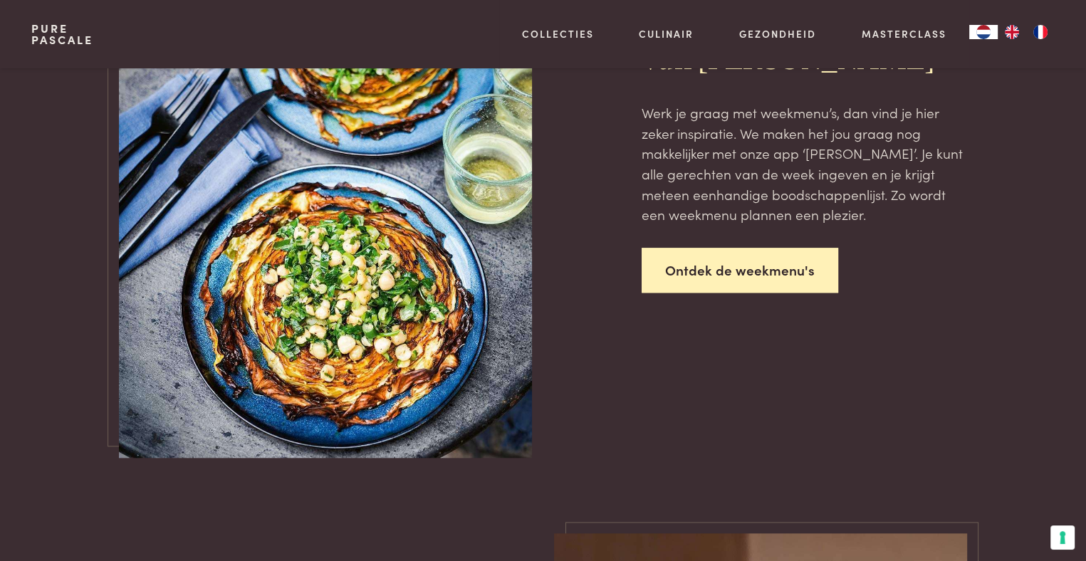
click at [736, 266] on link "Ontdek de weekmenu's" at bounding box center [740, 270] width 197 height 45
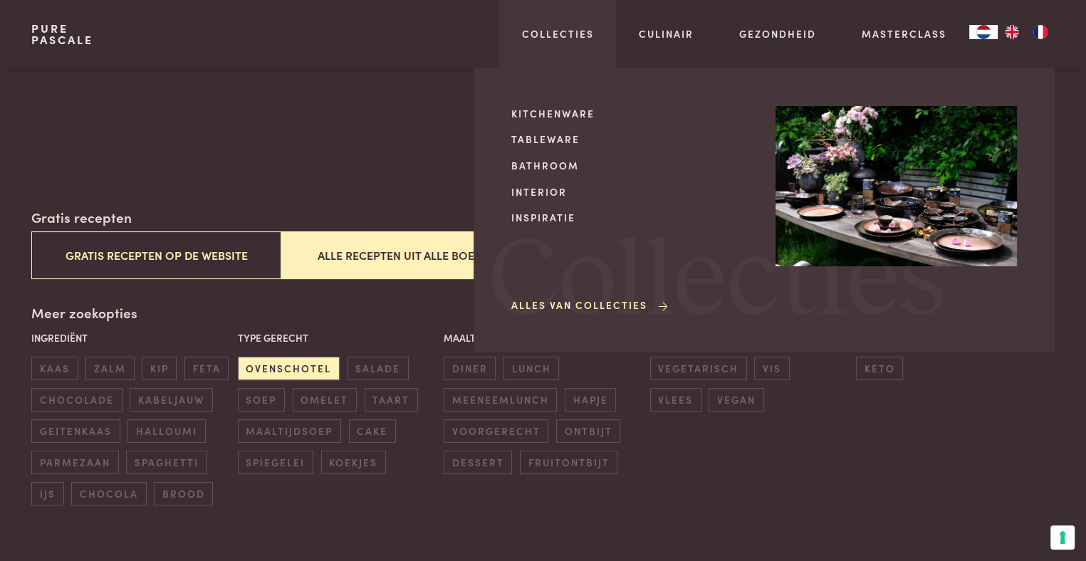
scroll to position [113, 0]
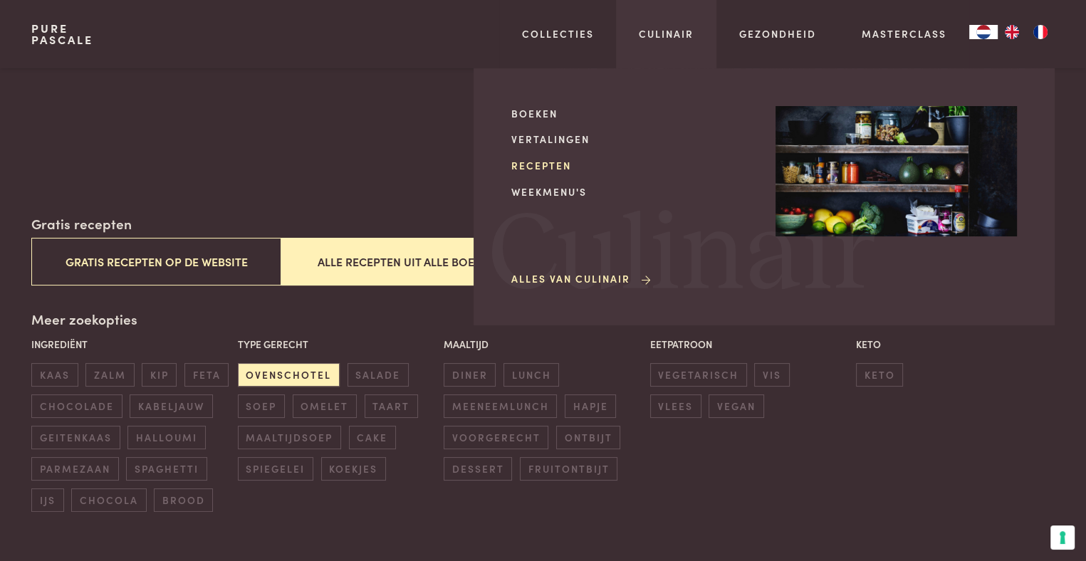
click at [533, 161] on link "Recepten" at bounding box center [631, 165] width 241 height 15
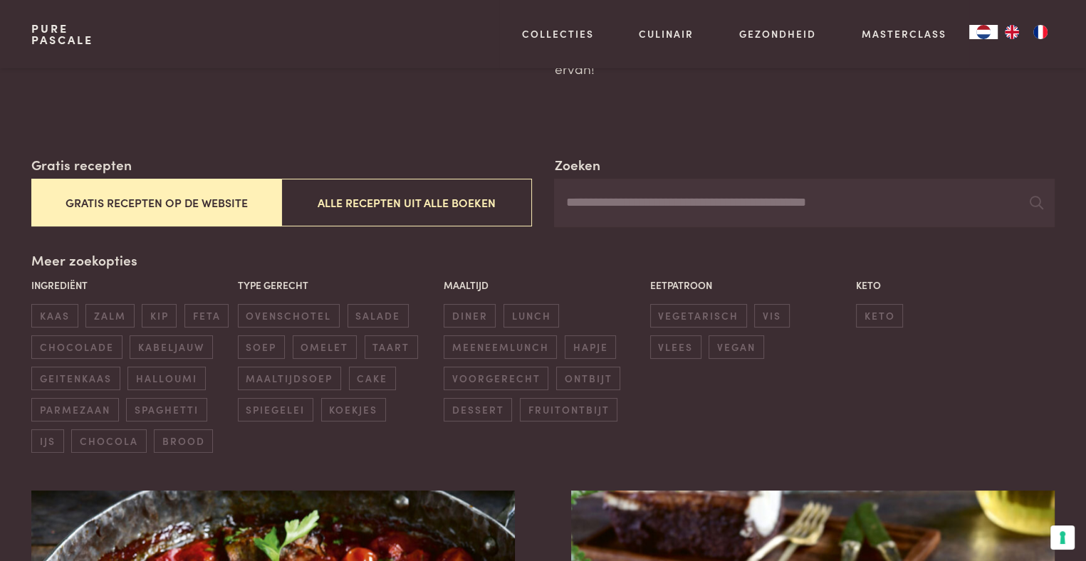
scroll to position [214, 0]
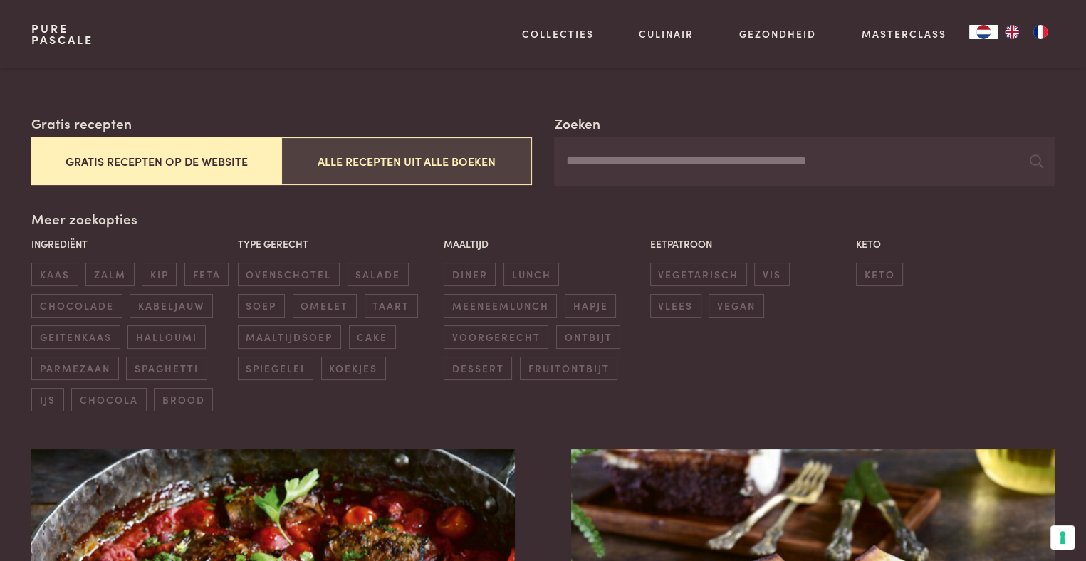
click at [394, 157] on button "Alle recepten uit alle boeken" at bounding box center [406, 161] width 250 height 48
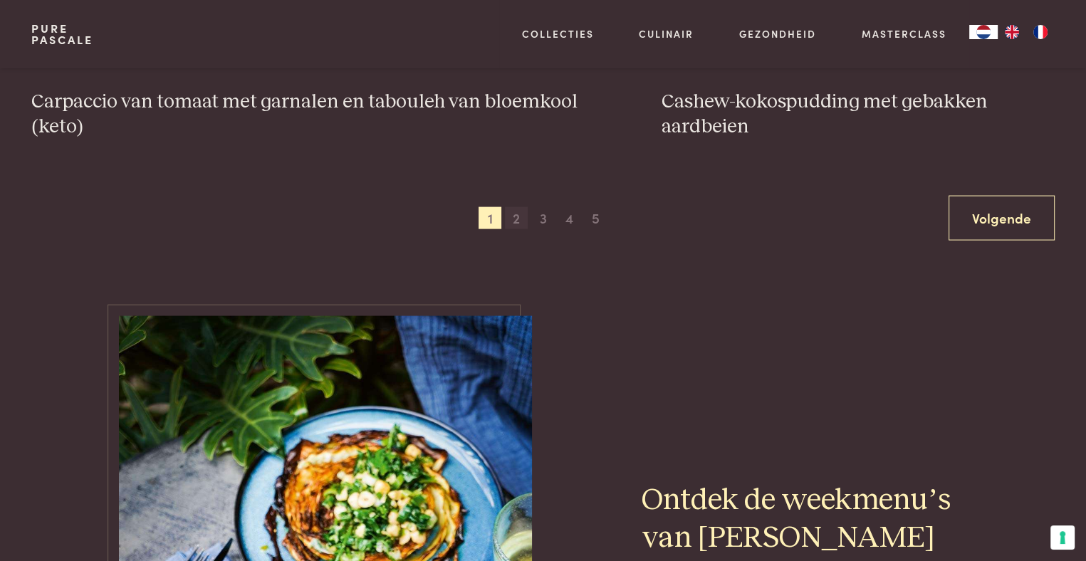
scroll to position [2962, 0]
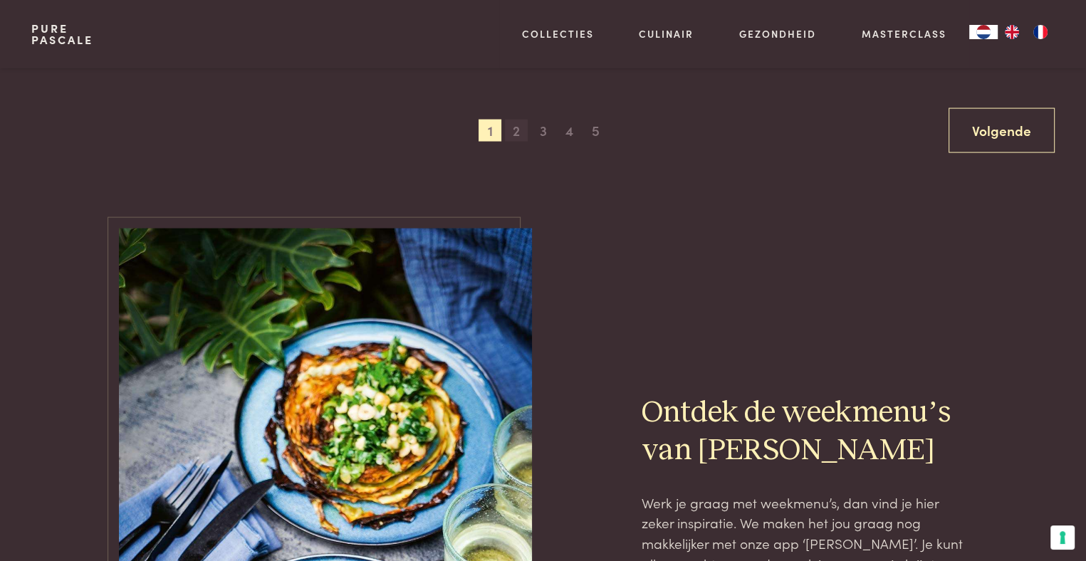
click at [513, 129] on span "2" at bounding box center [516, 131] width 23 height 23
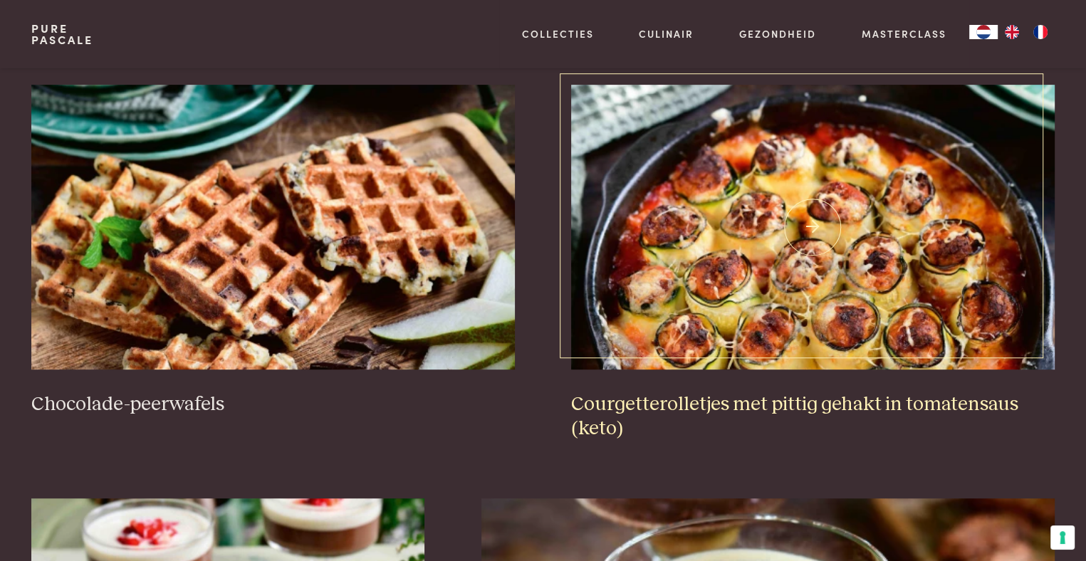
scroll to position [683, 0]
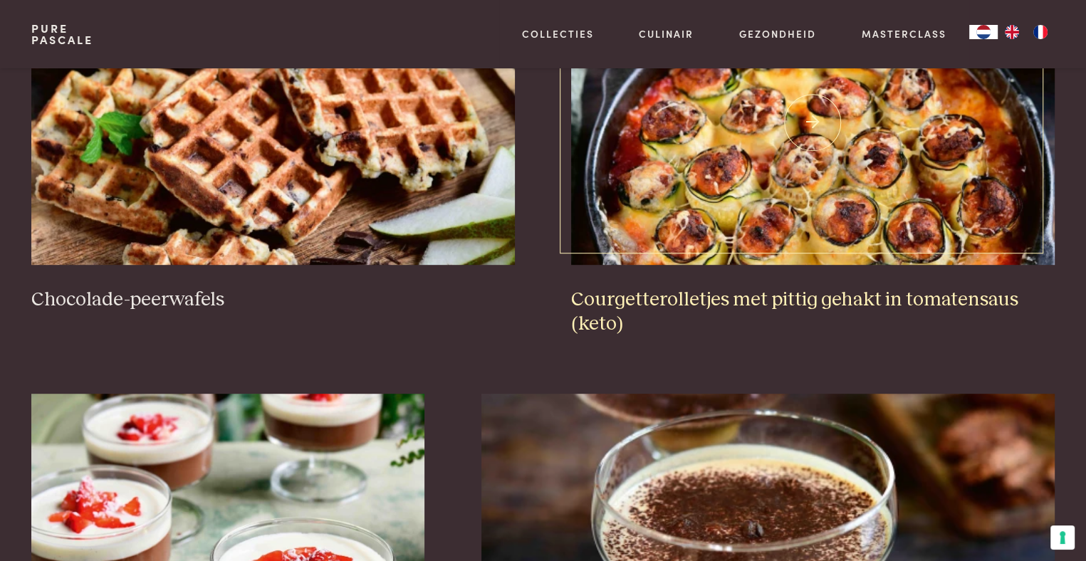
click at [823, 192] on img at bounding box center [812, 122] width 483 height 285
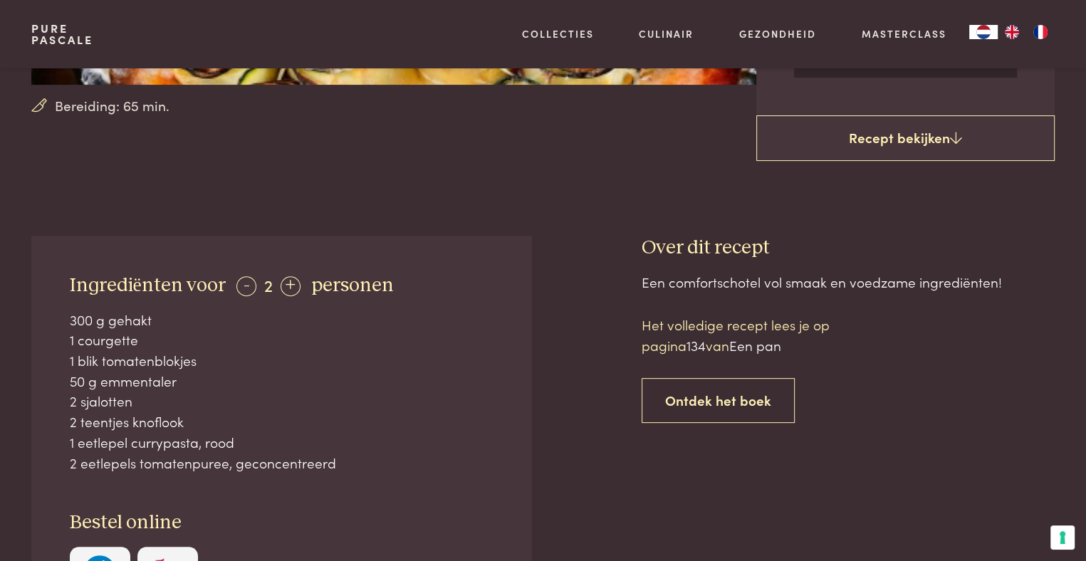
scroll to position [356, 0]
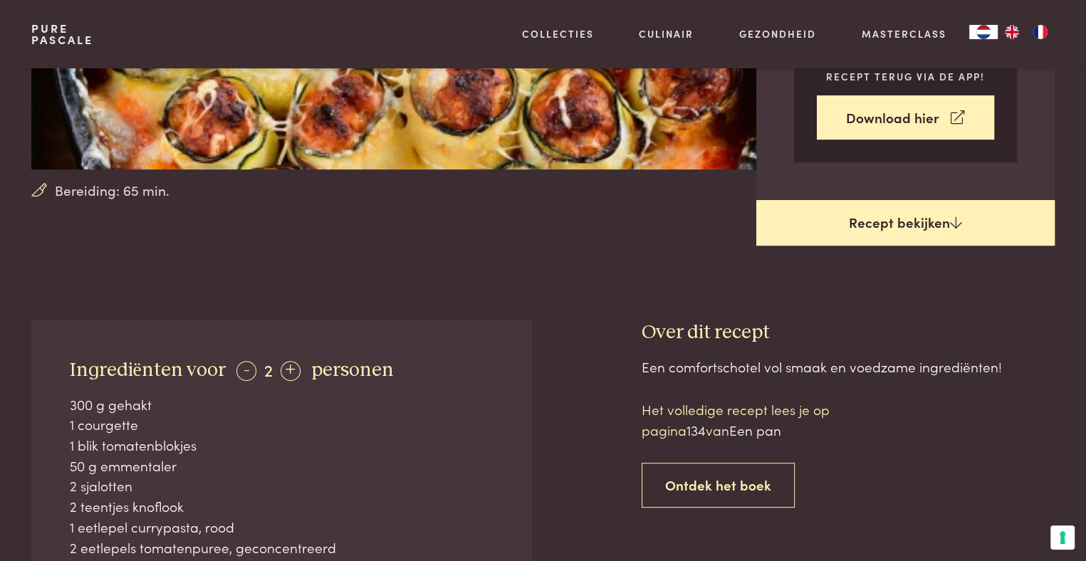
click at [954, 220] on icon at bounding box center [956, 223] width 12 height 14
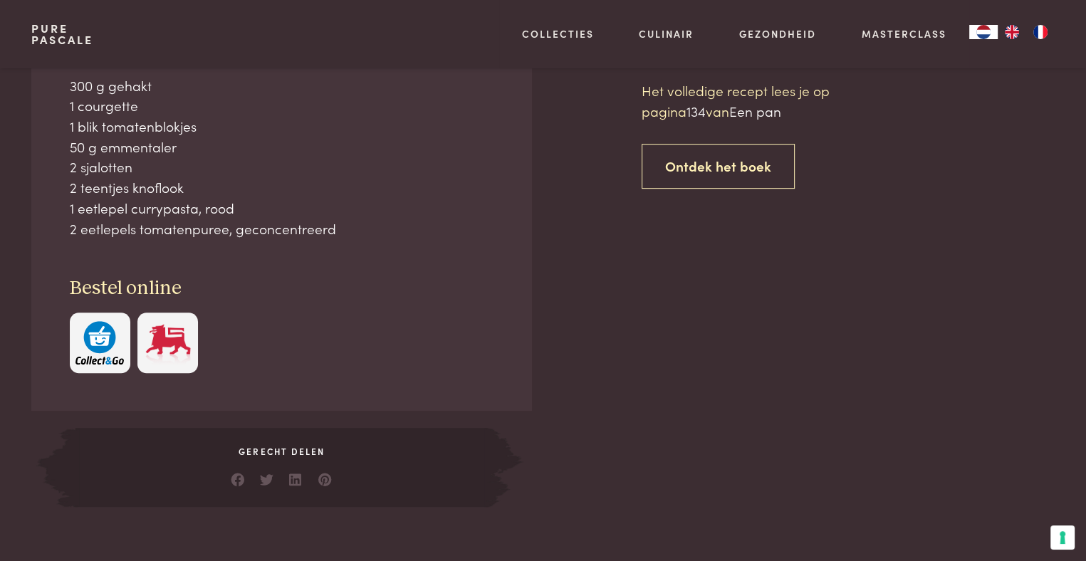
scroll to position [675, 0]
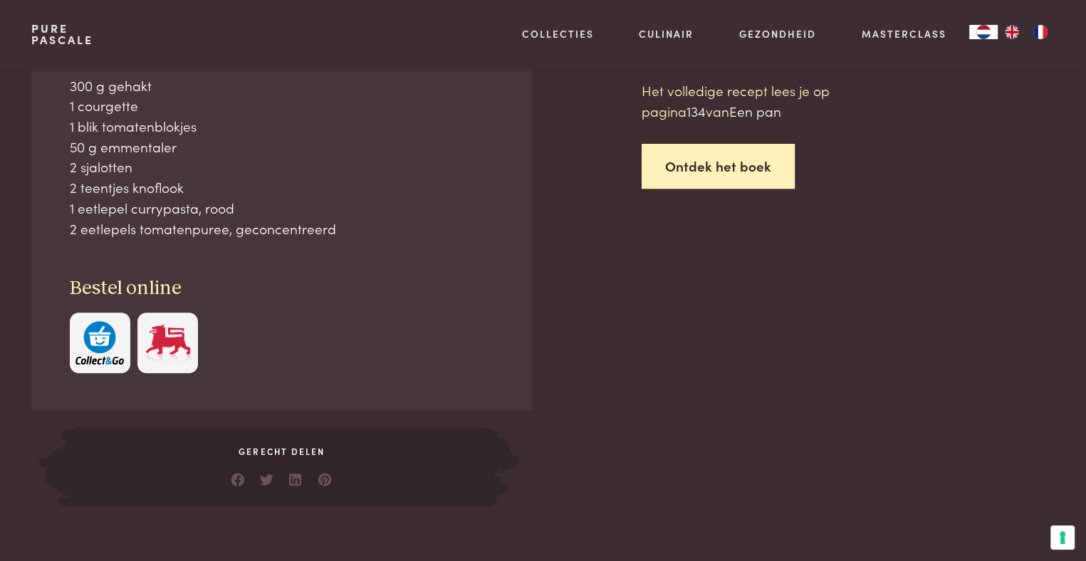
click at [732, 159] on link "Ontdek het boek" at bounding box center [718, 166] width 153 height 45
